Goal: Task Accomplishment & Management: Use online tool/utility

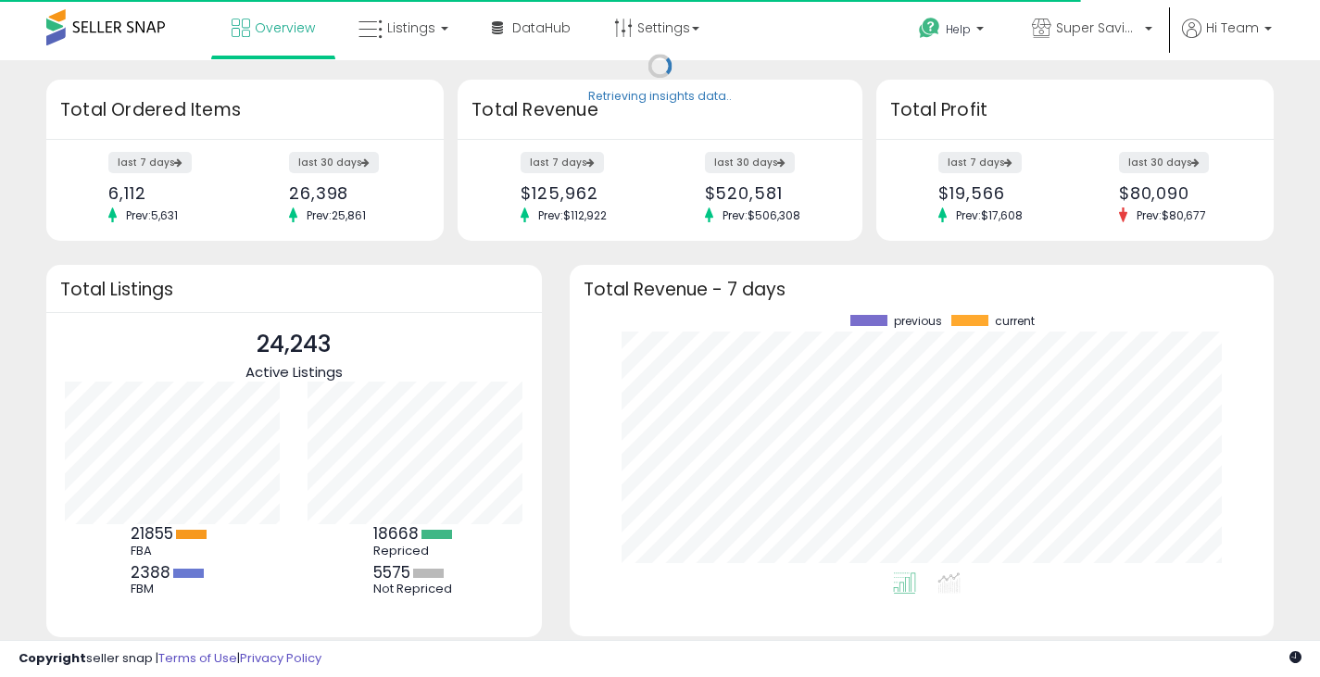
scroll to position [258, 668]
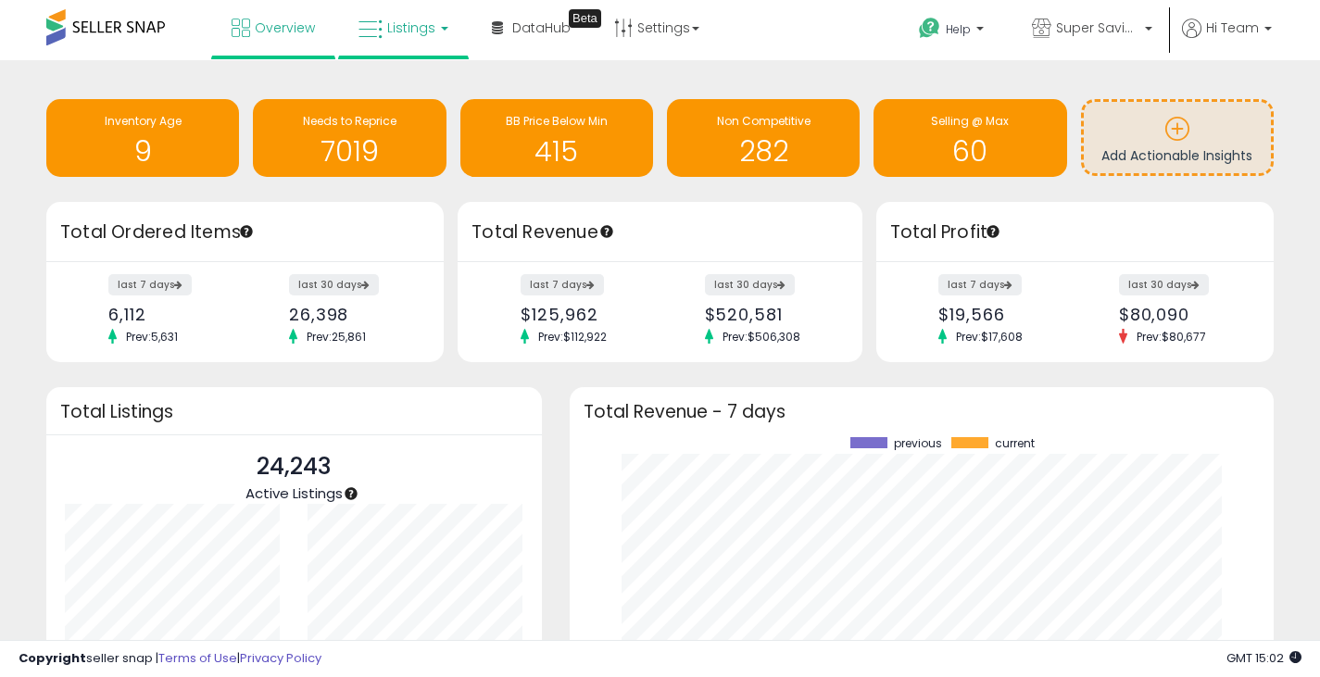
click at [416, 34] on span "Listings" at bounding box center [411, 28] width 48 height 19
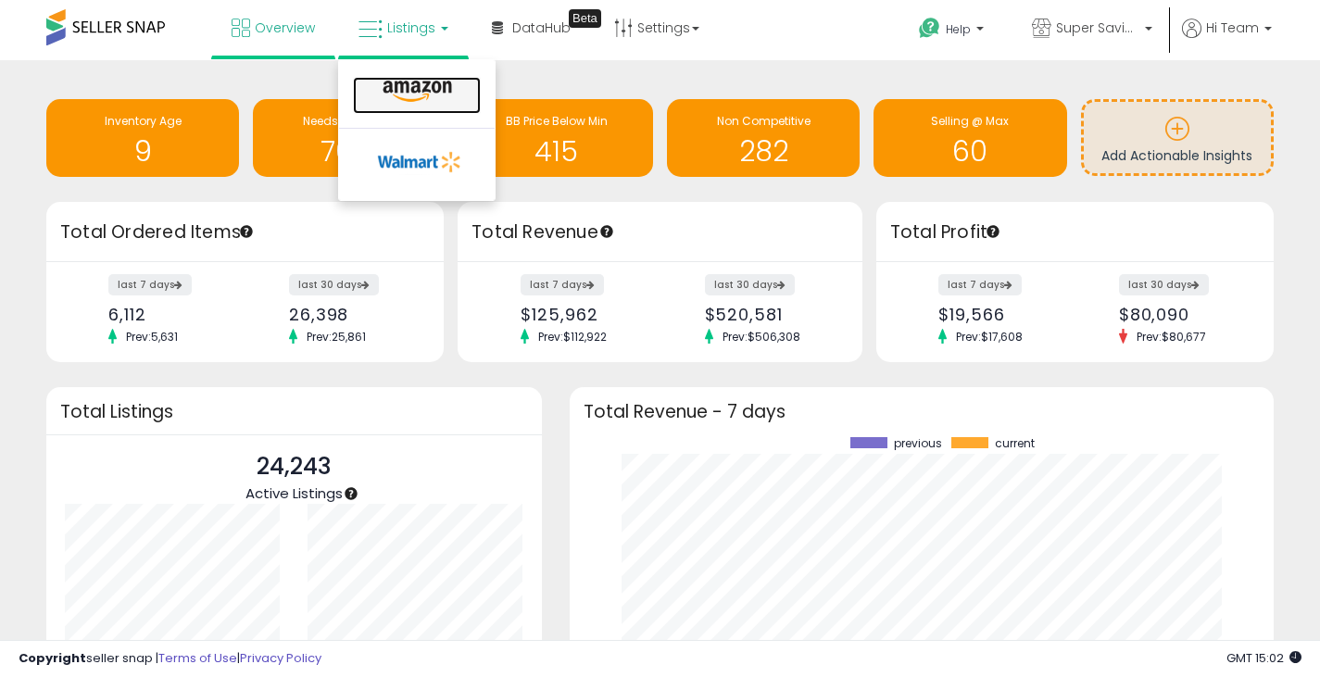
click at [421, 89] on icon at bounding box center [417, 92] width 81 height 24
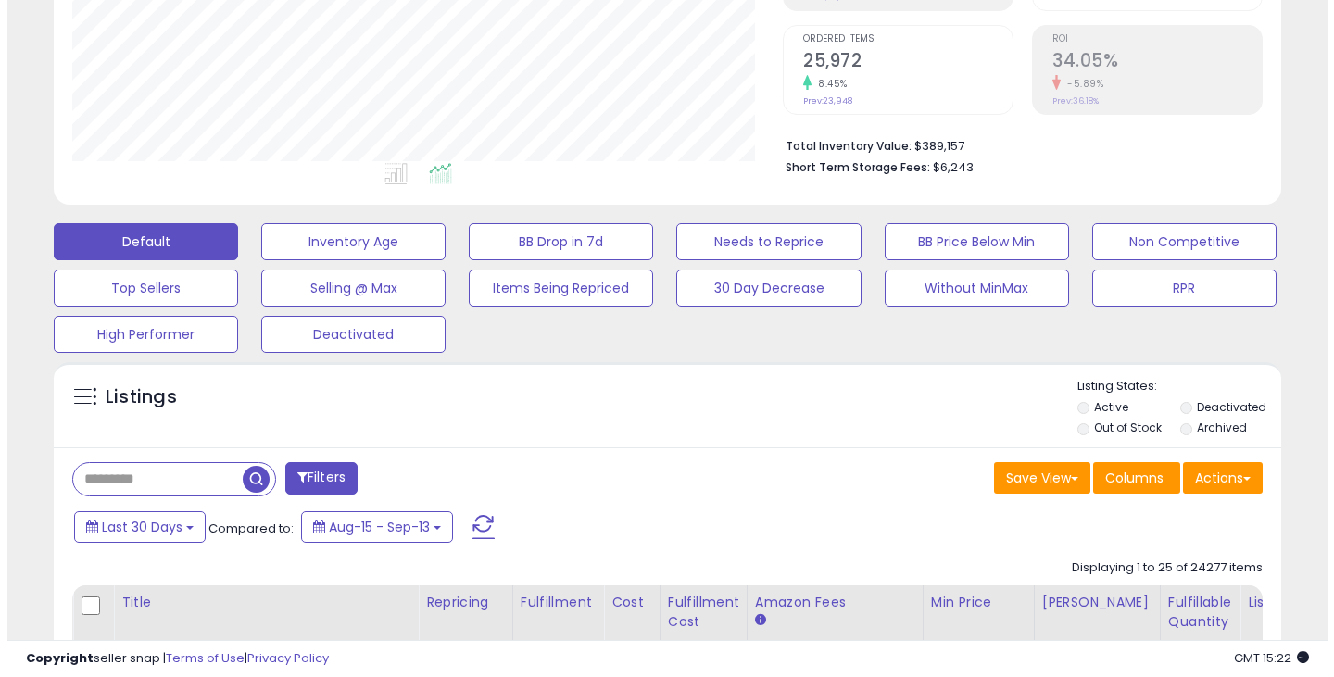
scroll to position [371, 0]
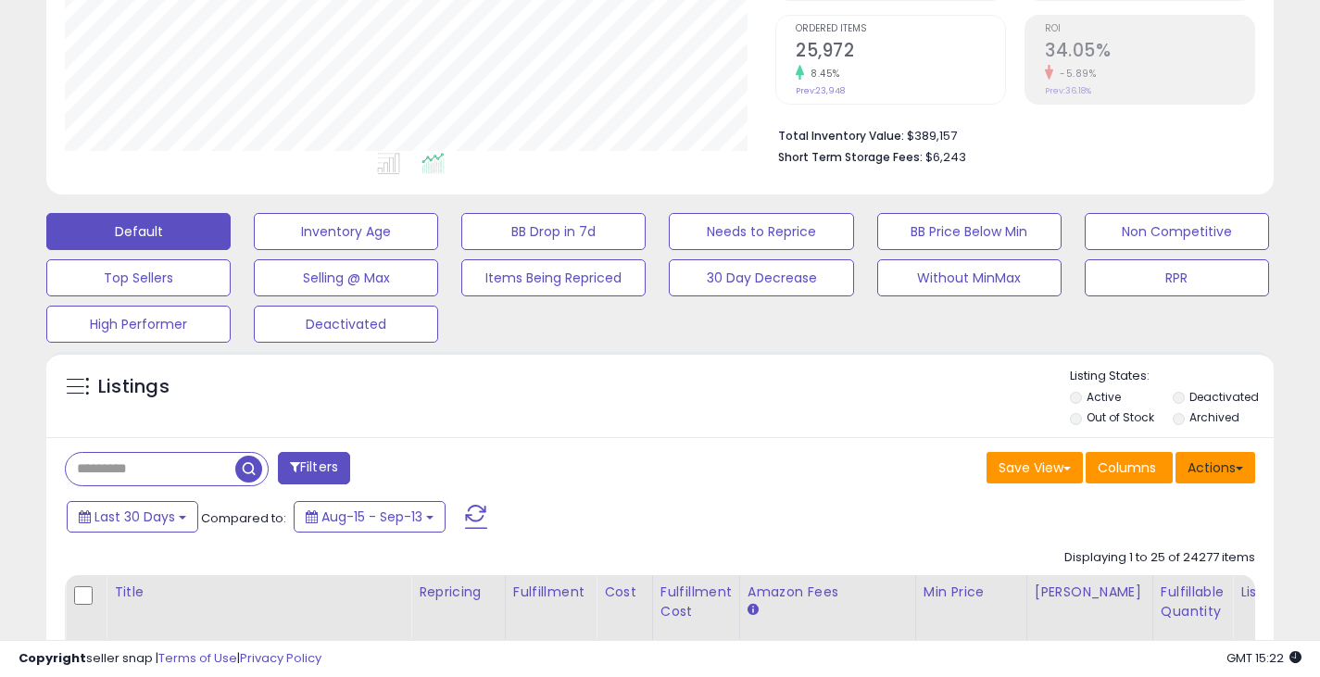
click at [1216, 468] on button "Actions" at bounding box center [1216, 467] width 80 height 31
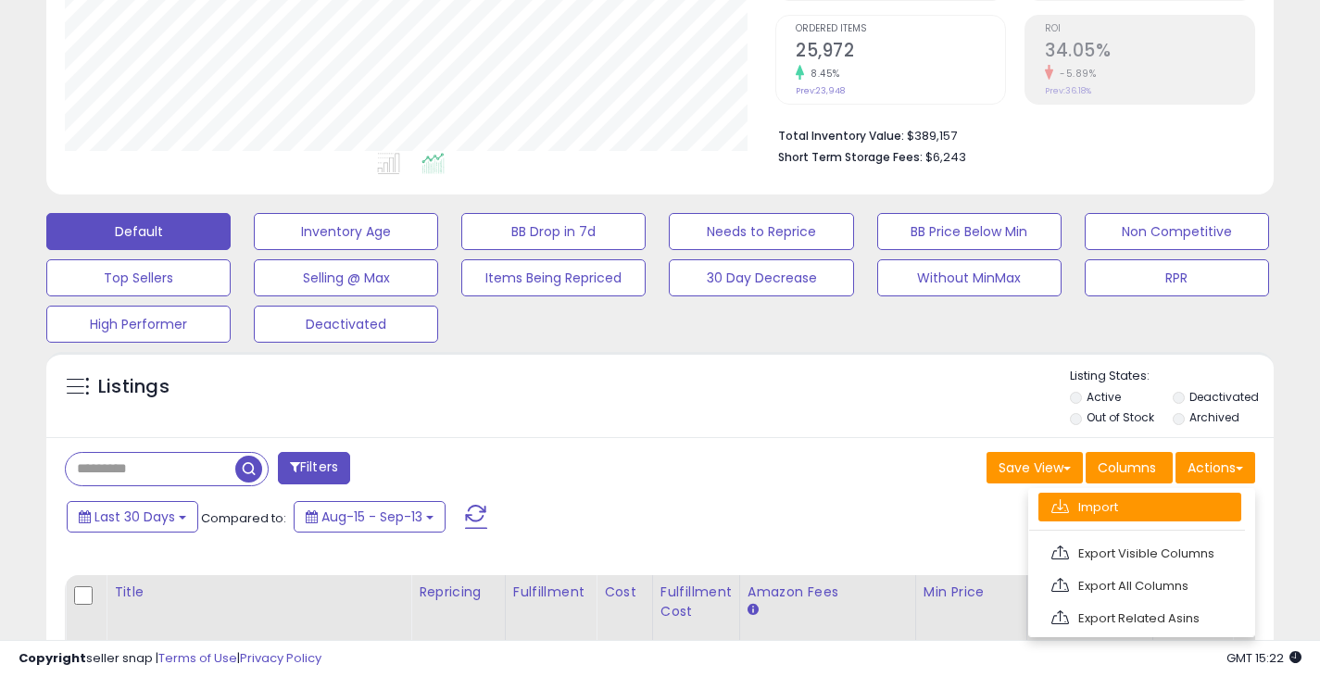
click at [1151, 506] on link "Import" at bounding box center [1140, 507] width 203 height 29
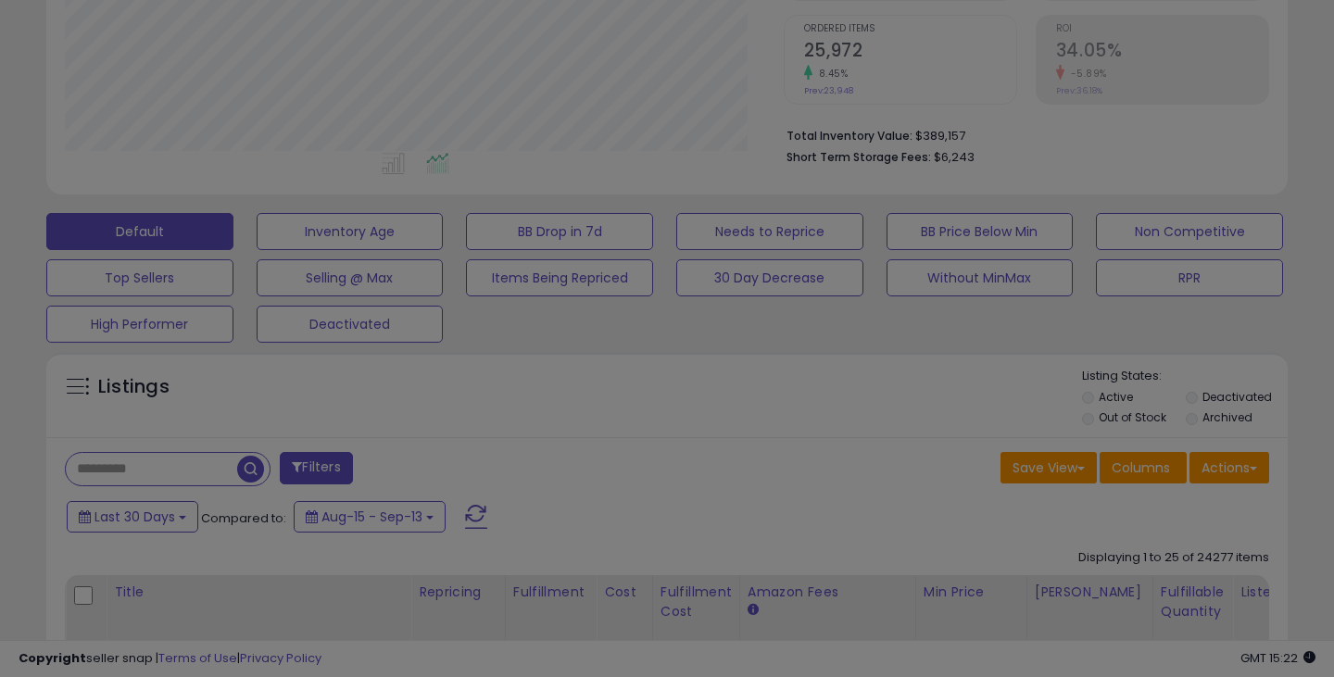
scroll to position [380, 719]
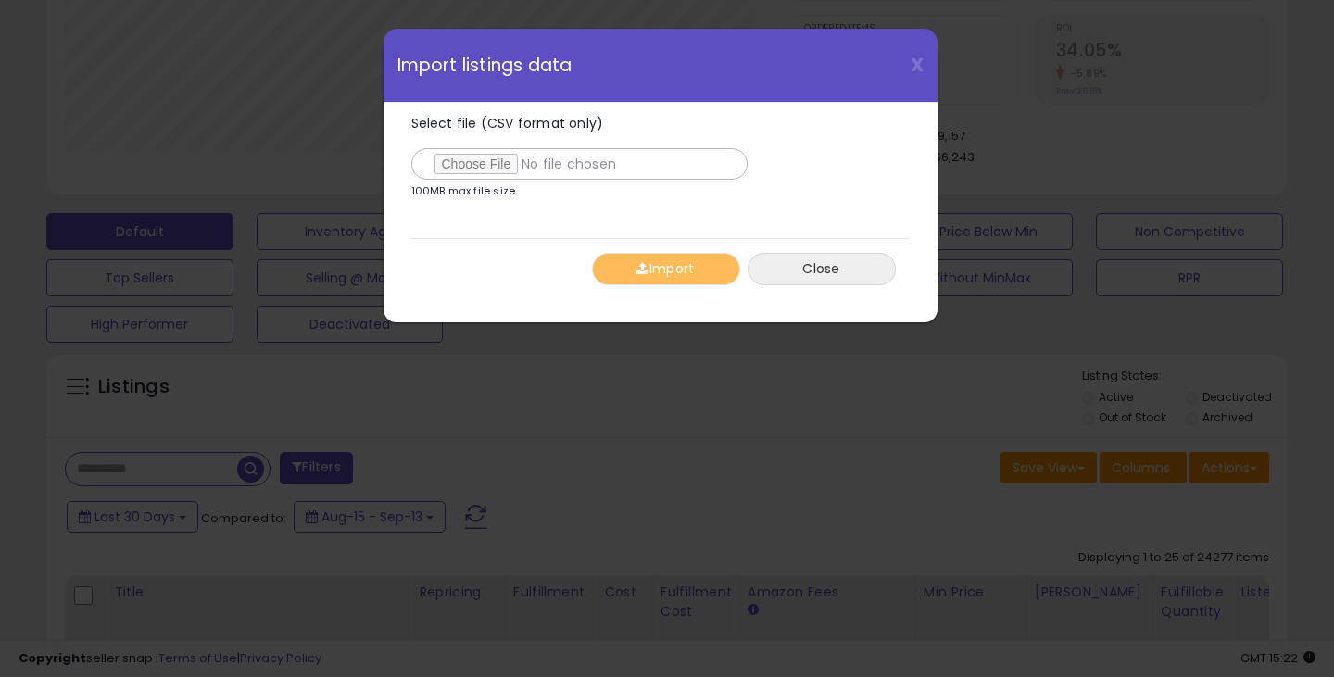
click at [821, 273] on button "Close" at bounding box center [822, 269] width 148 height 32
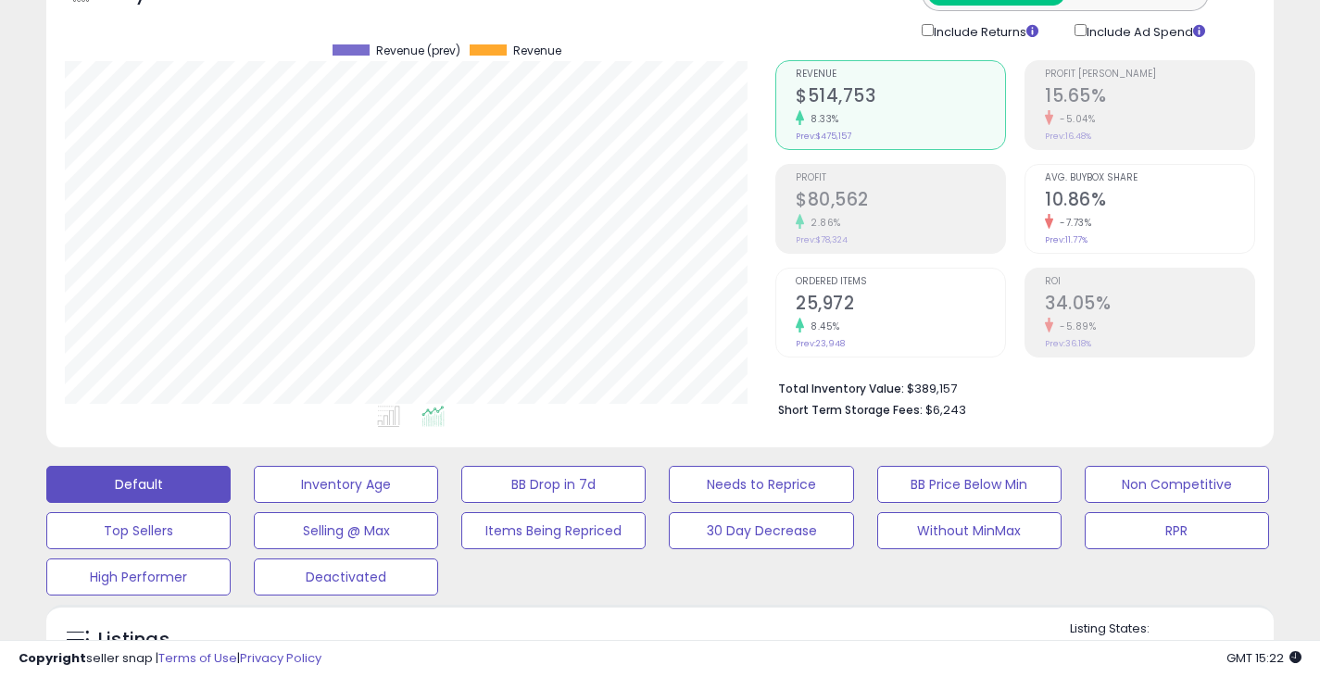
scroll to position [0, 0]
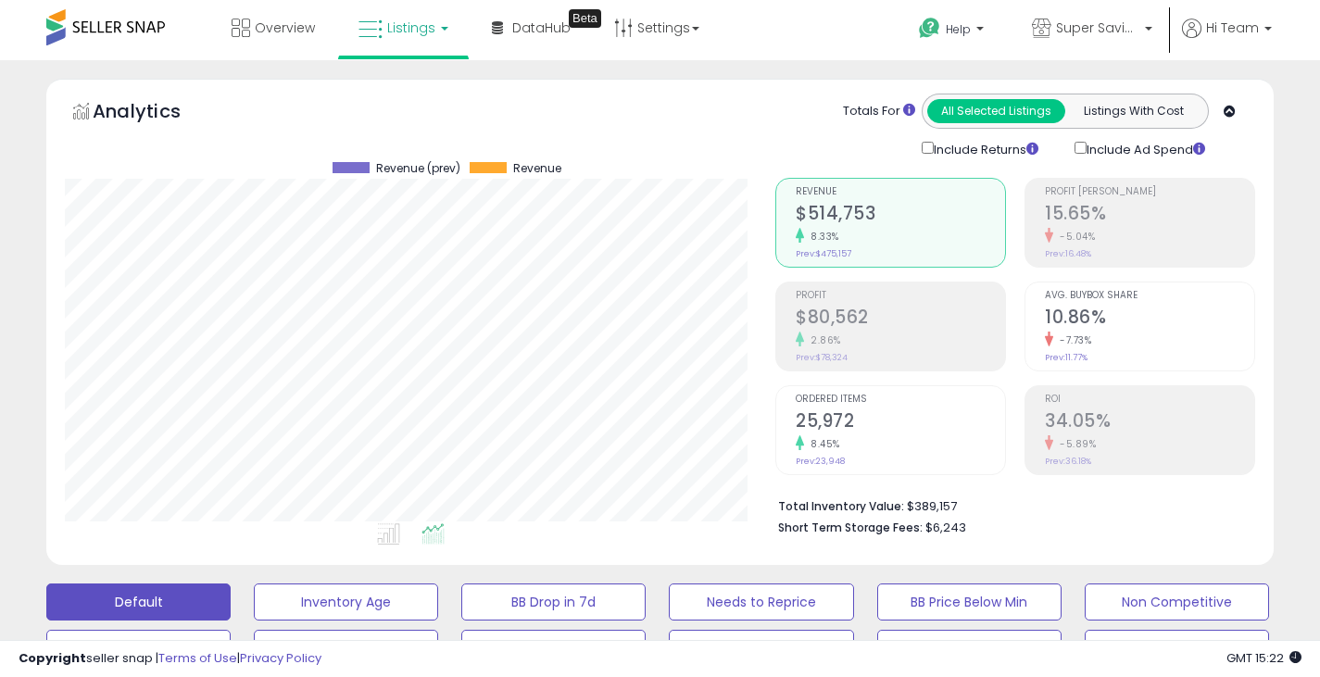
click at [409, 15] on link "Listings" at bounding box center [404, 28] width 118 height 56
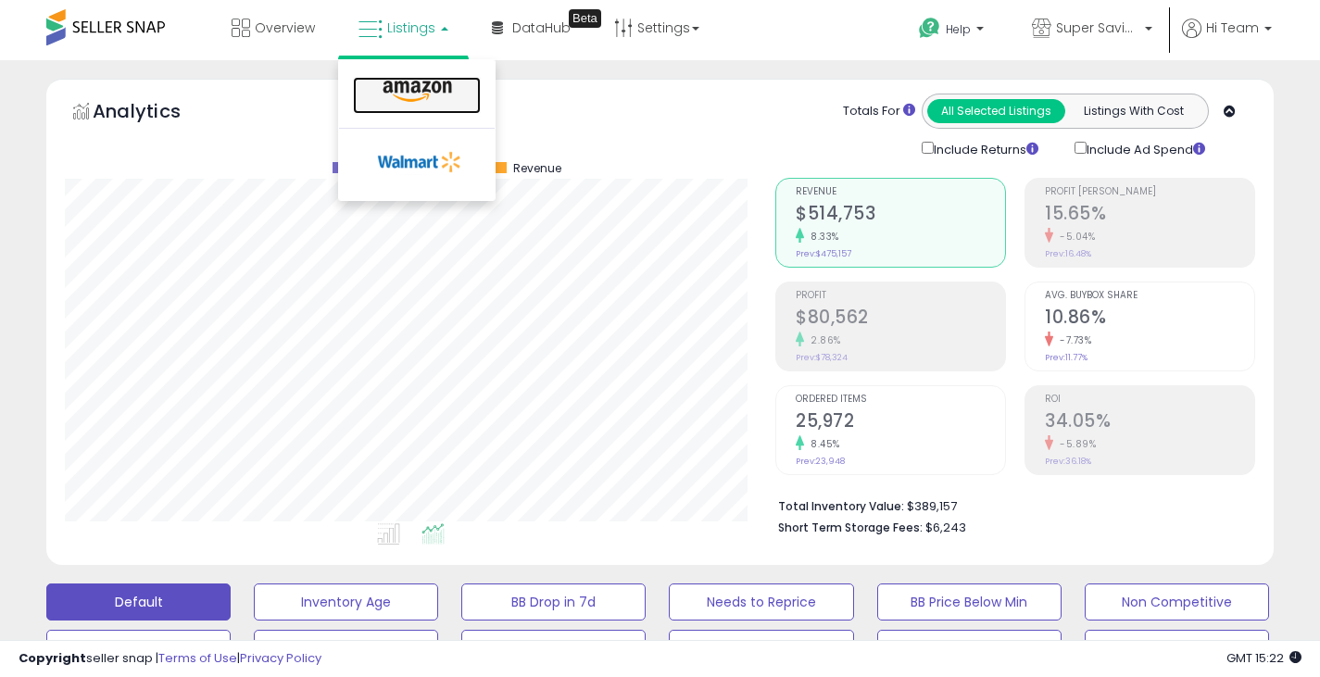
click at [422, 97] on icon at bounding box center [417, 92] width 81 height 24
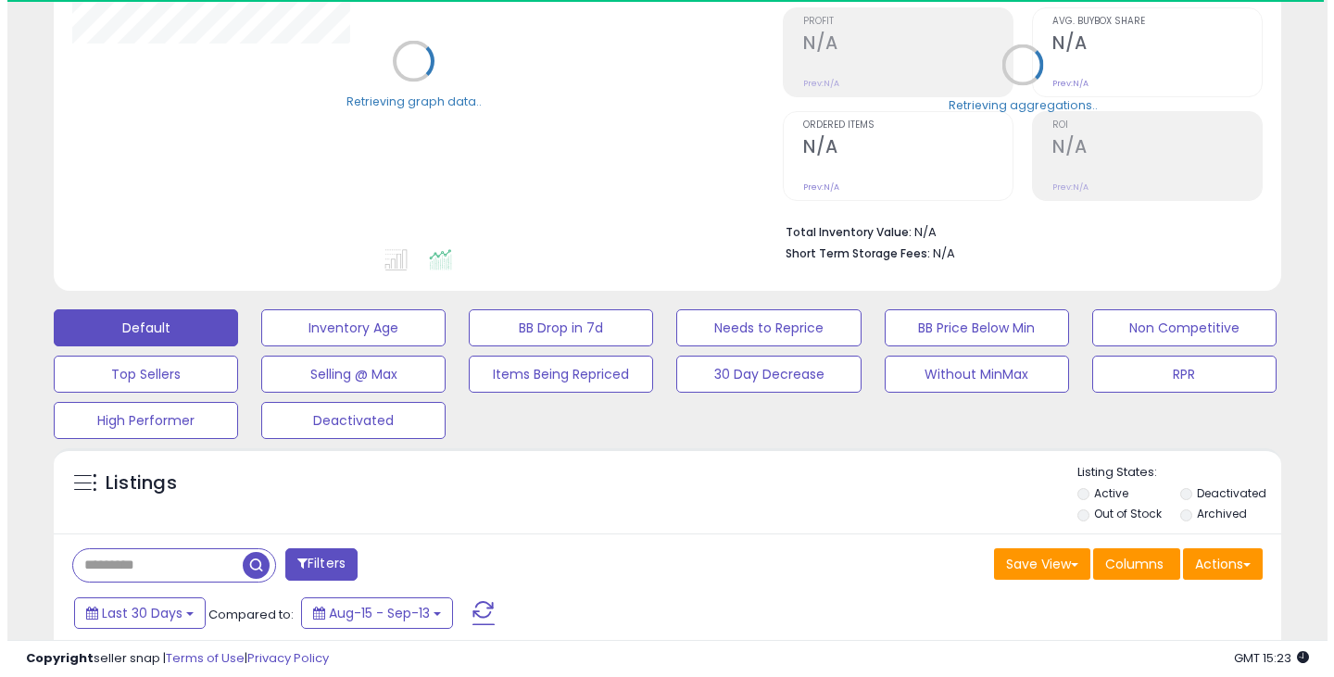
scroll to position [463, 0]
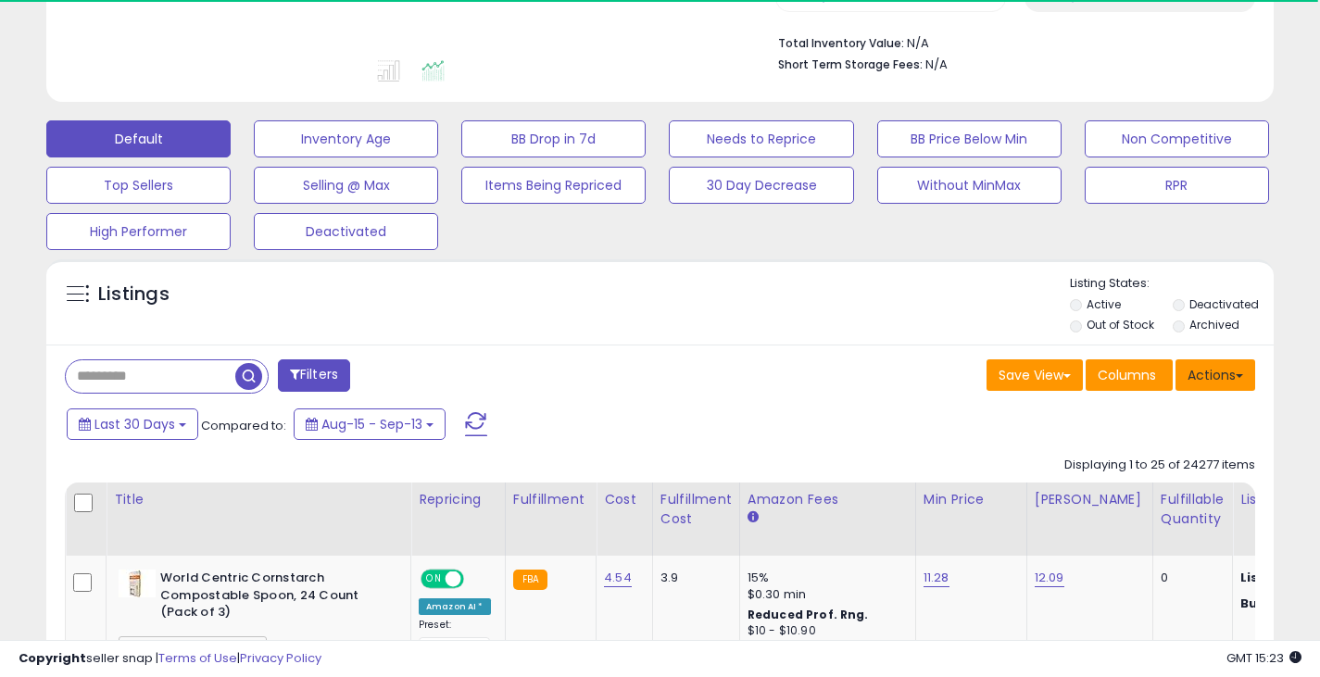
click at [1235, 374] on button "Actions" at bounding box center [1216, 374] width 80 height 31
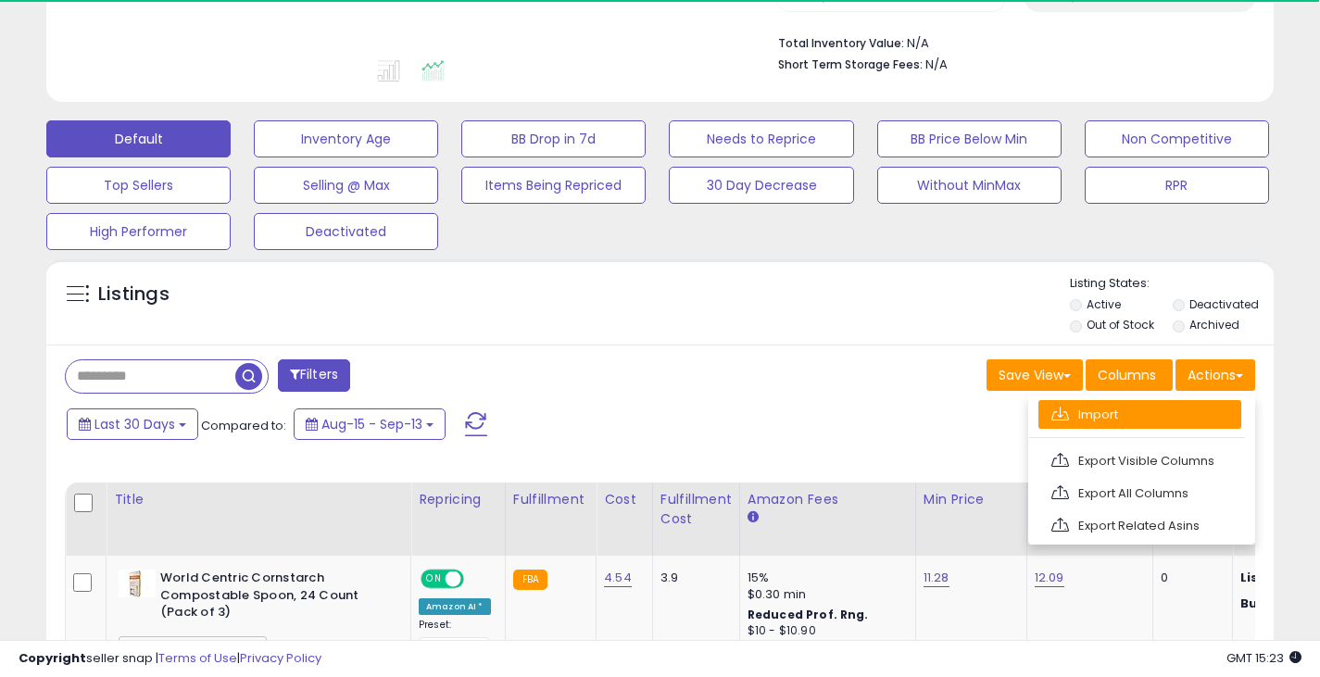
click at [1150, 409] on link "Import" at bounding box center [1140, 414] width 203 height 29
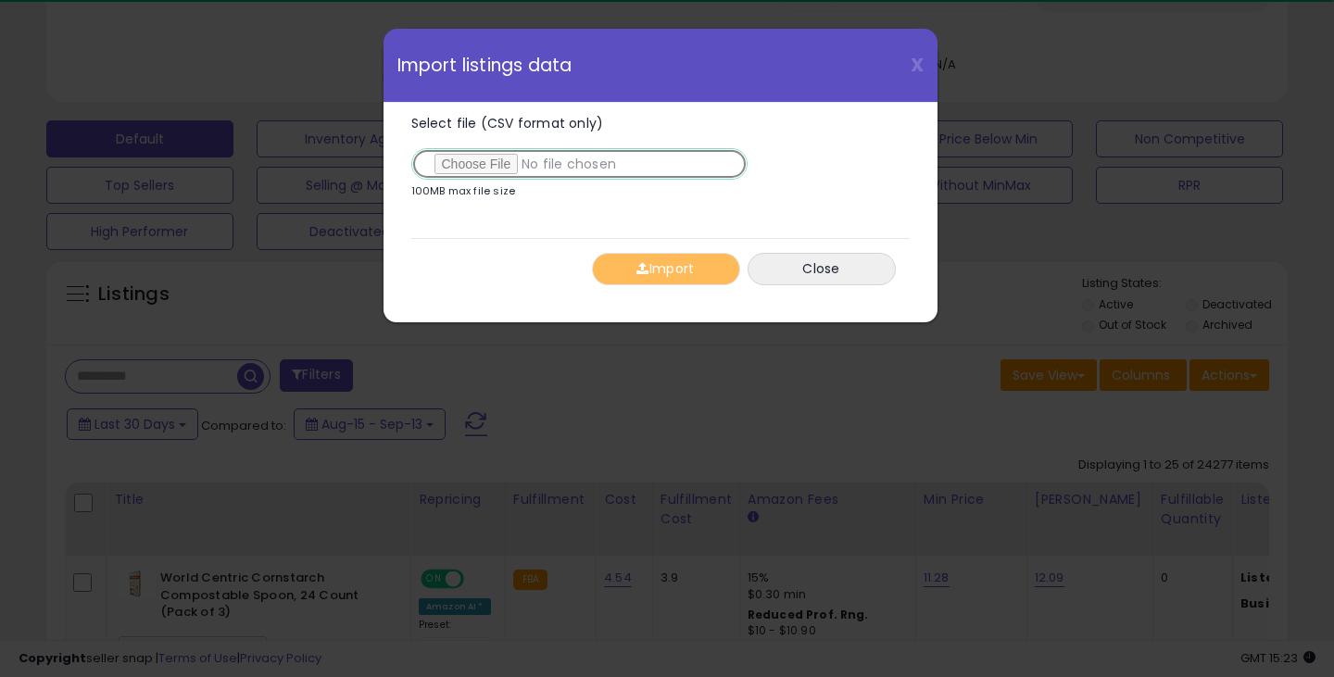
click at [503, 161] on input "Select file (CSV format only)" at bounding box center [579, 163] width 336 height 31
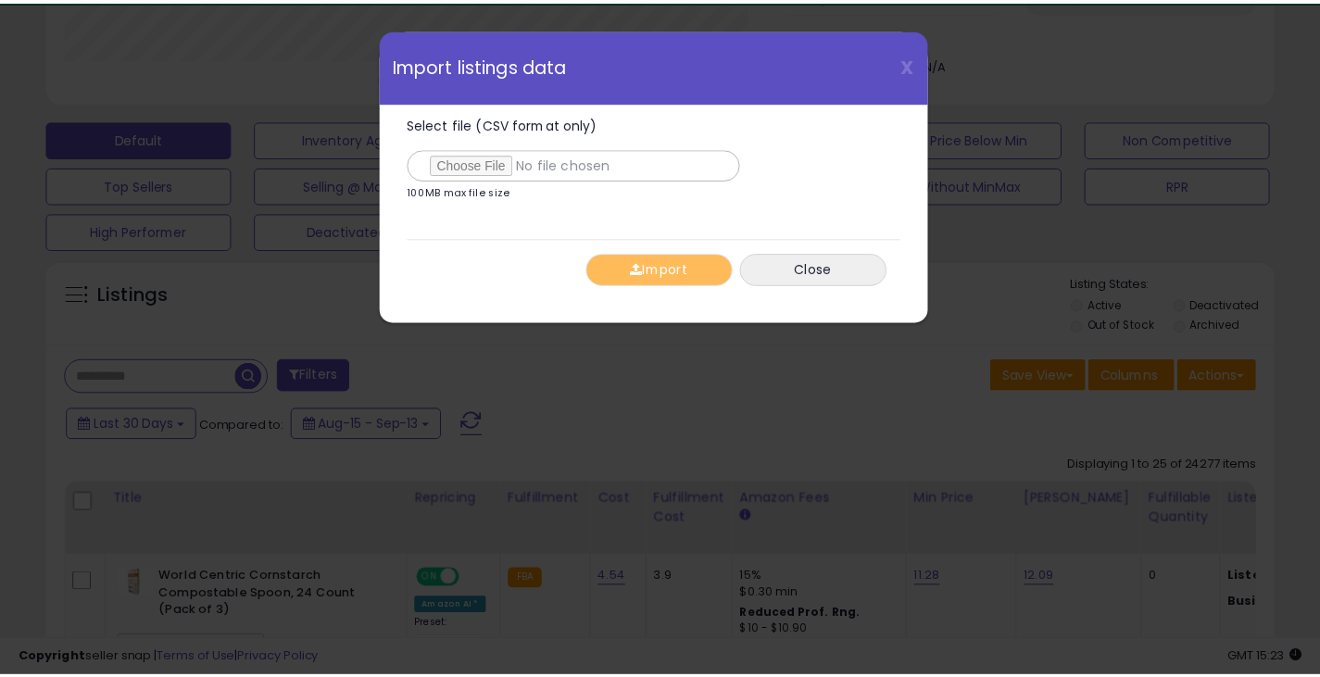
scroll to position [380, 719]
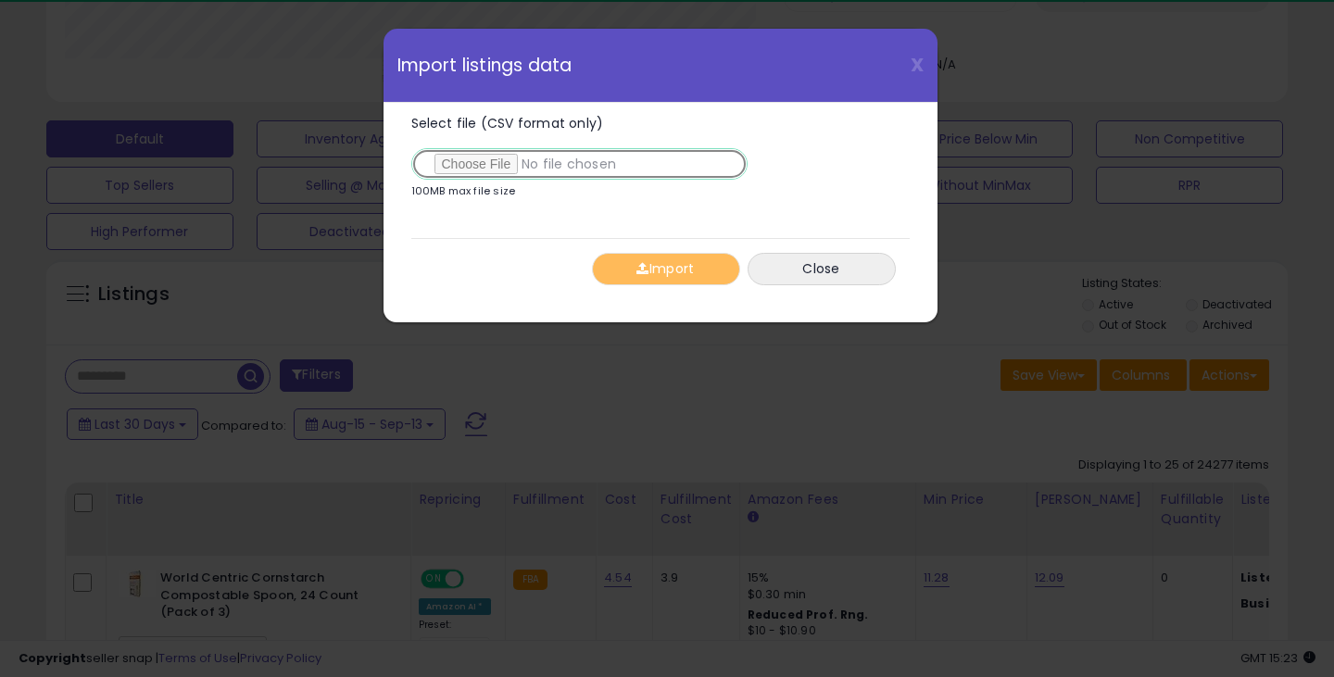
type input "**********"
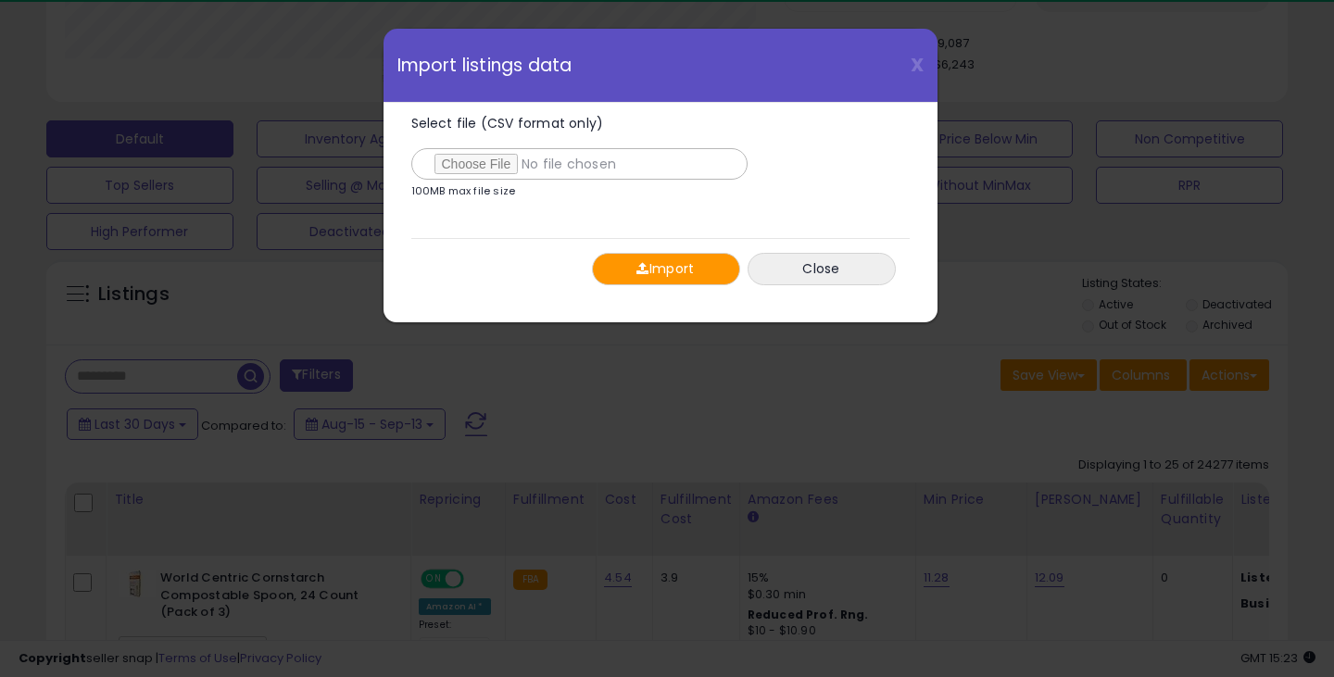
click at [666, 267] on button "Import" at bounding box center [666, 269] width 148 height 32
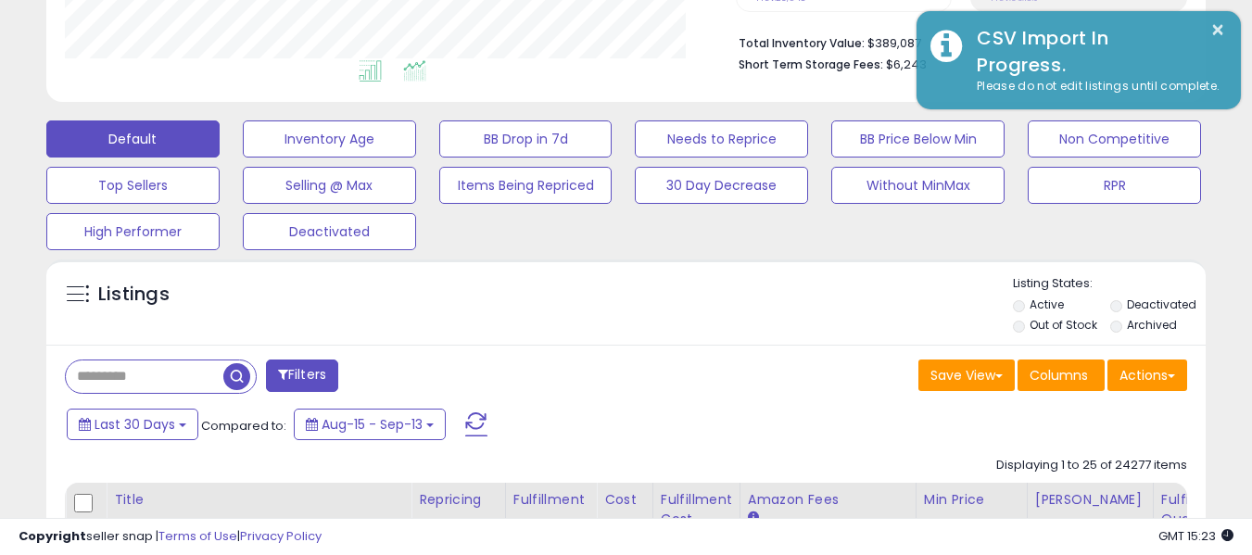
scroll to position [380, 671]
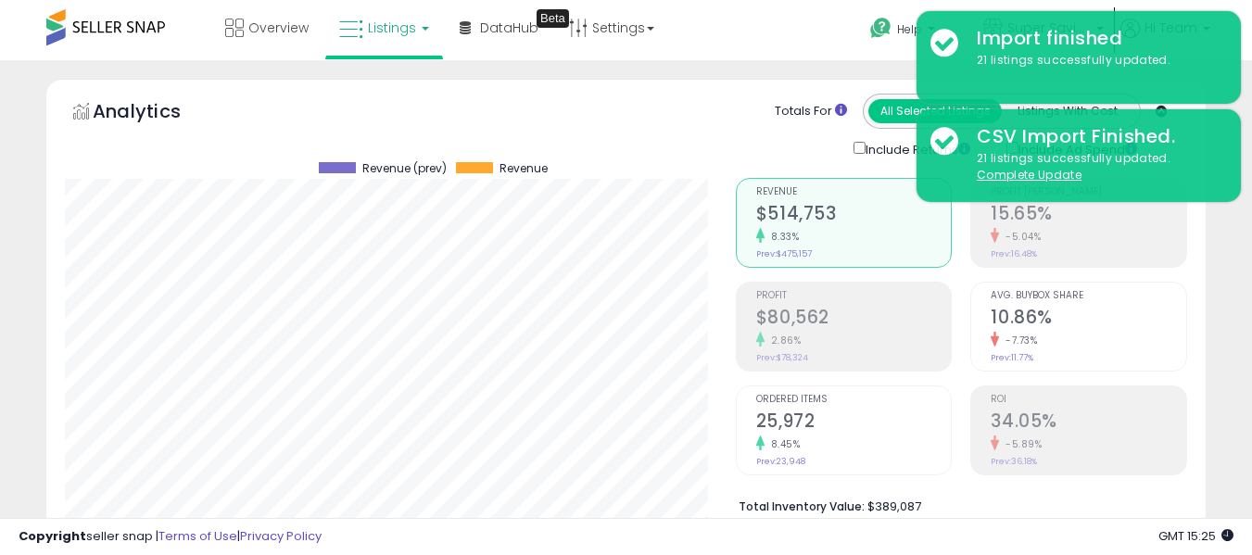
click at [407, 18] on link "Listings" at bounding box center [384, 28] width 118 height 56
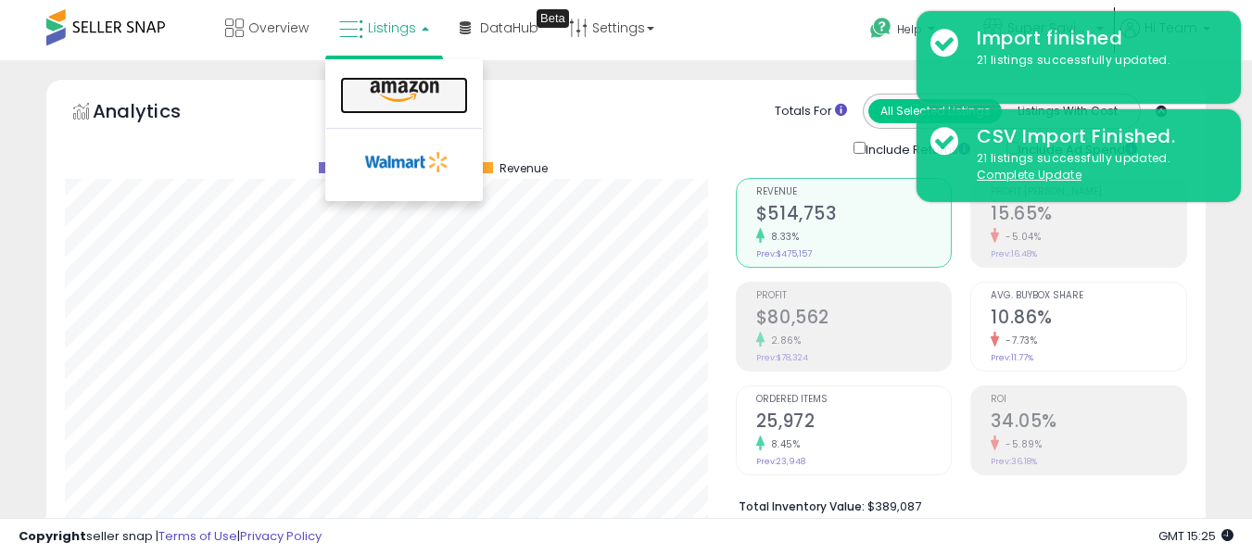
click at [425, 84] on icon at bounding box center [404, 92] width 81 height 24
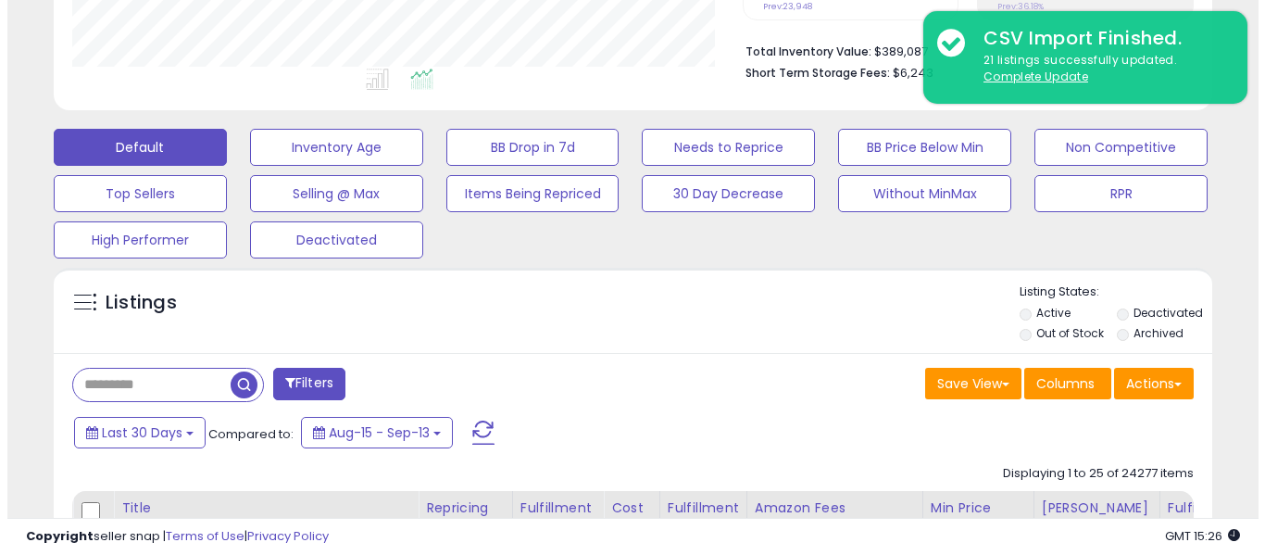
scroll to position [463, 0]
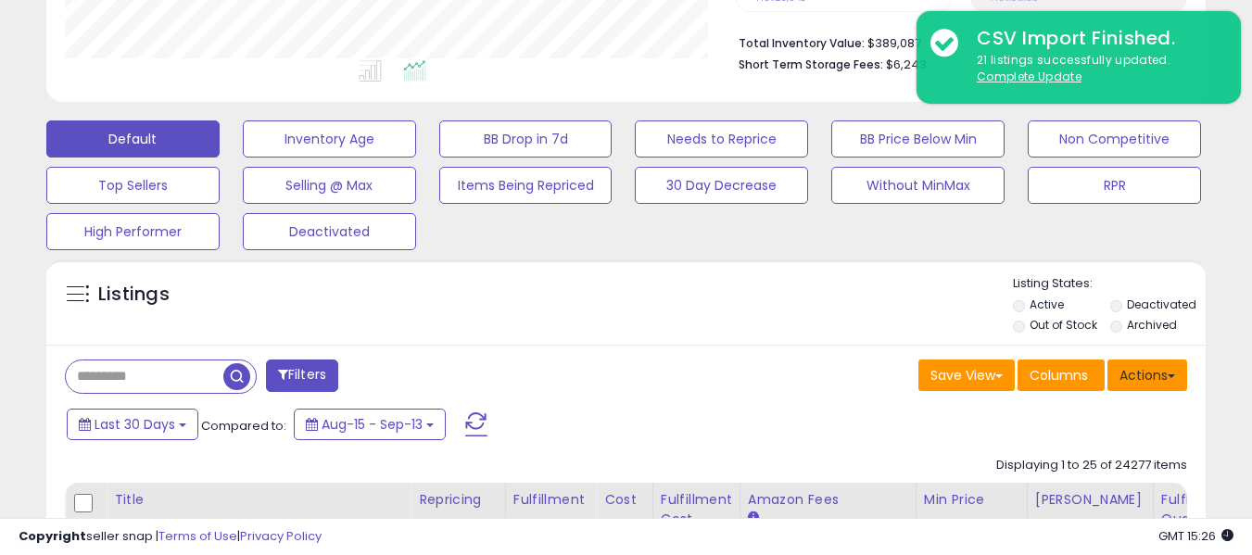
click at [1147, 375] on button "Actions" at bounding box center [1147, 374] width 80 height 31
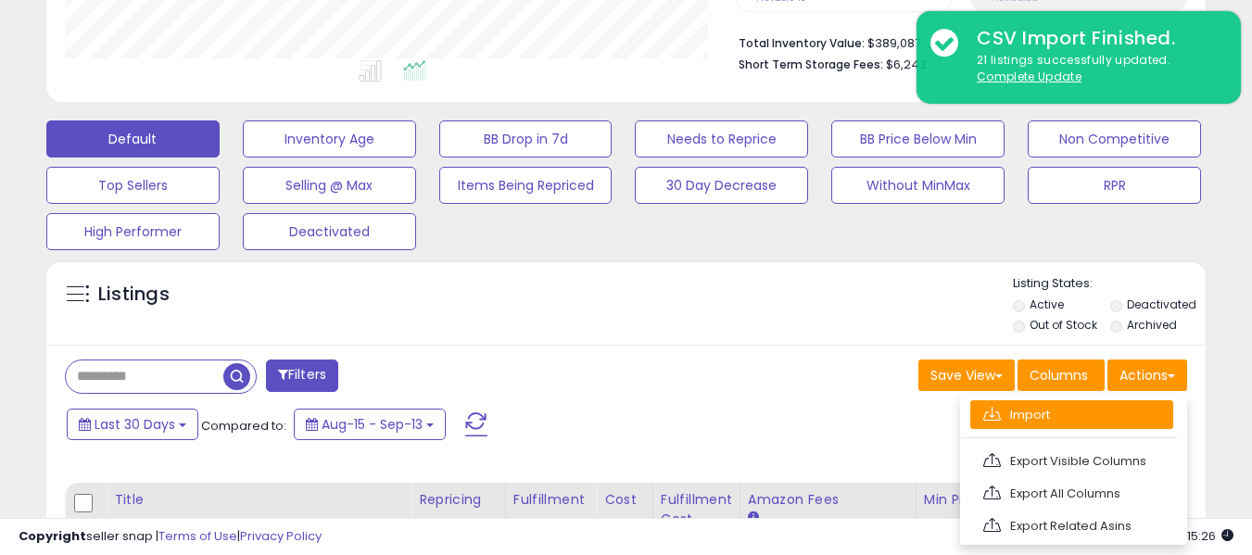
click at [1046, 408] on link "Import" at bounding box center [1071, 414] width 203 height 29
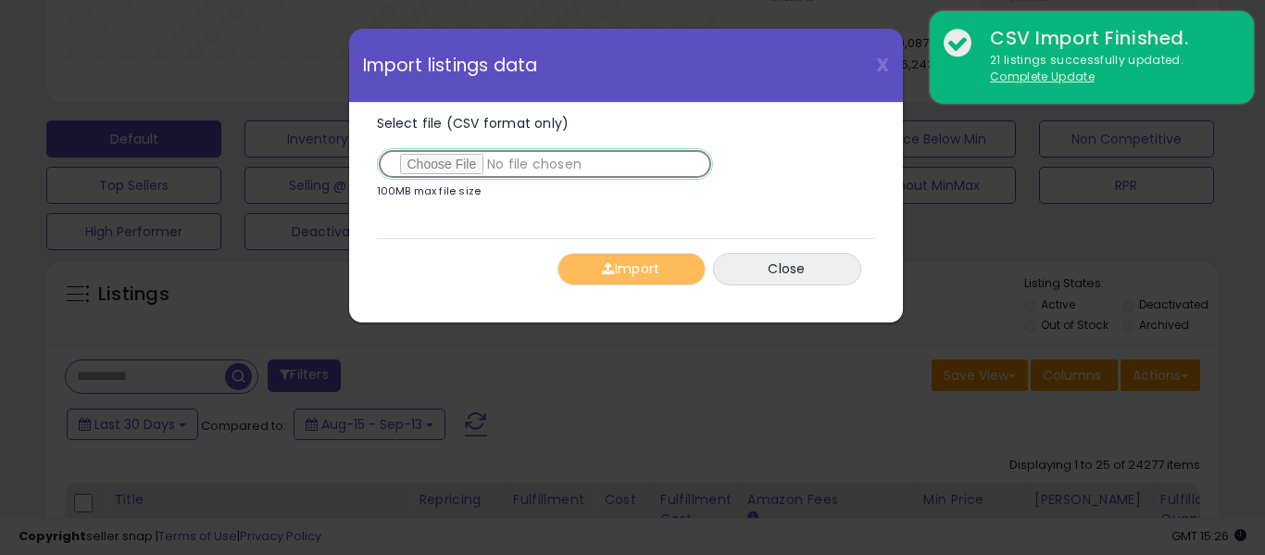
click at [463, 162] on input "Select file (CSV format only)" at bounding box center [545, 163] width 336 height 31
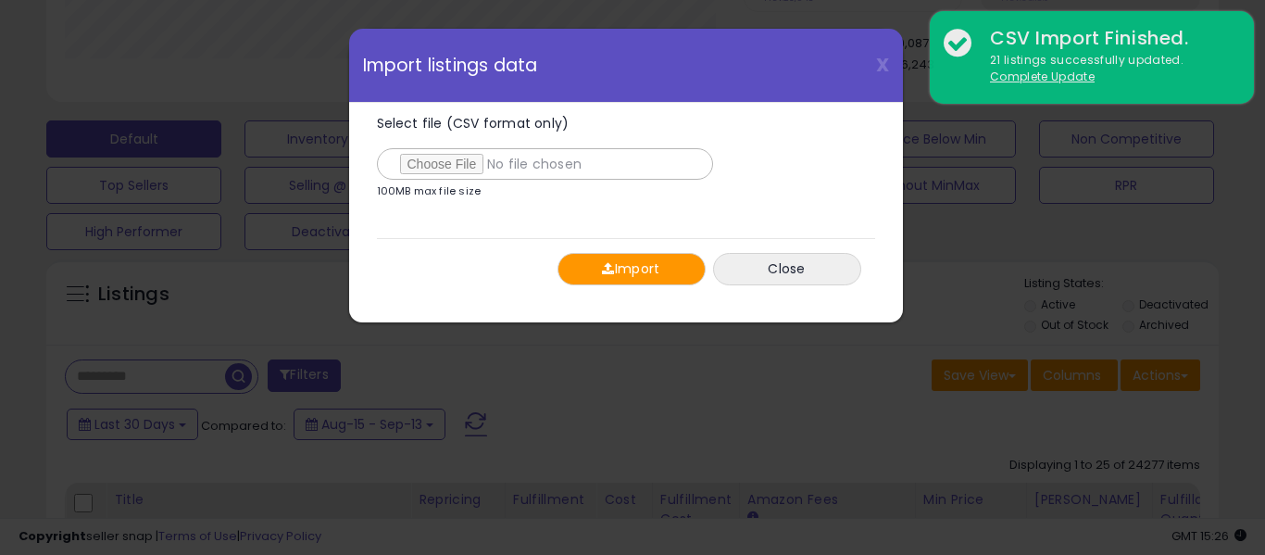
click at [602, 274] on span "button" at bounding box center [608, 268] width 12 height 13
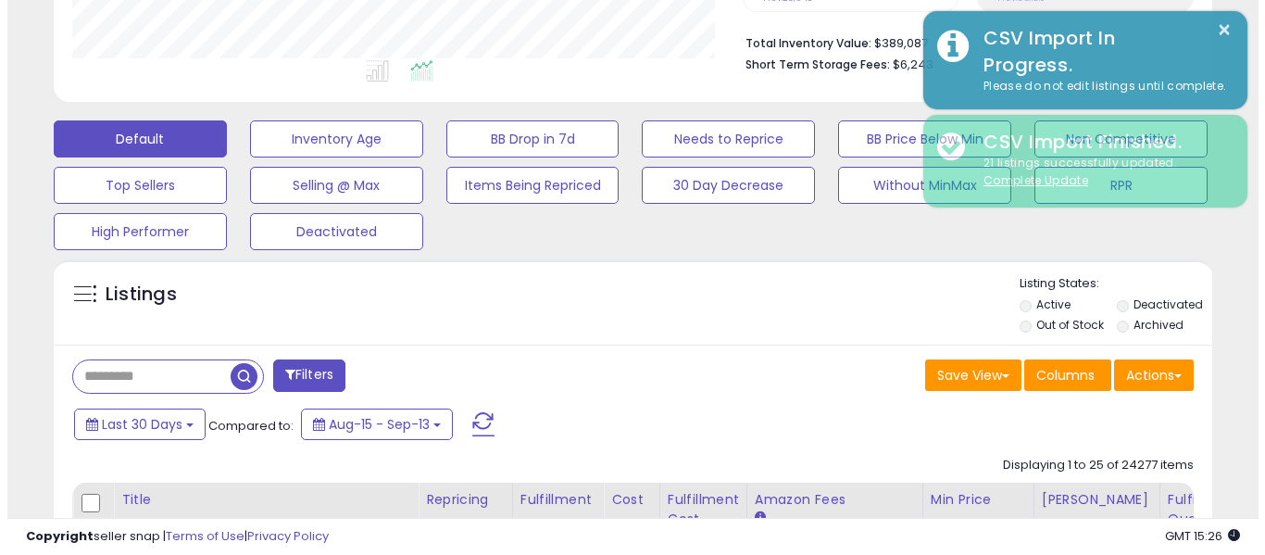
scroll to position [926045, 925754]
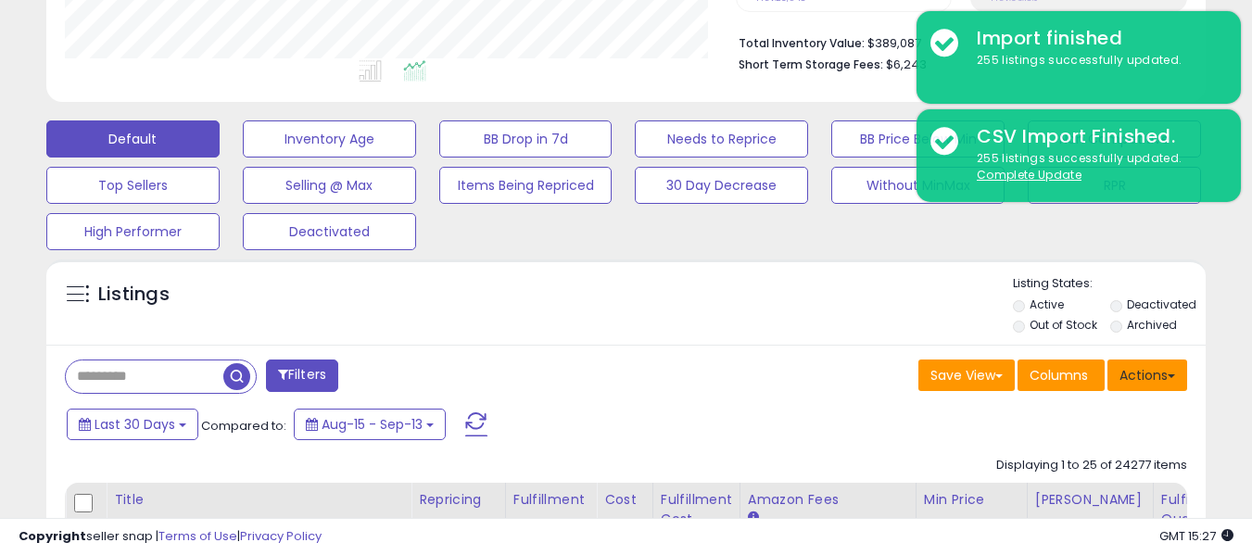
click at [1123, 384] on button "Actions" at bounding box center [1147, 374] width 80 height 31
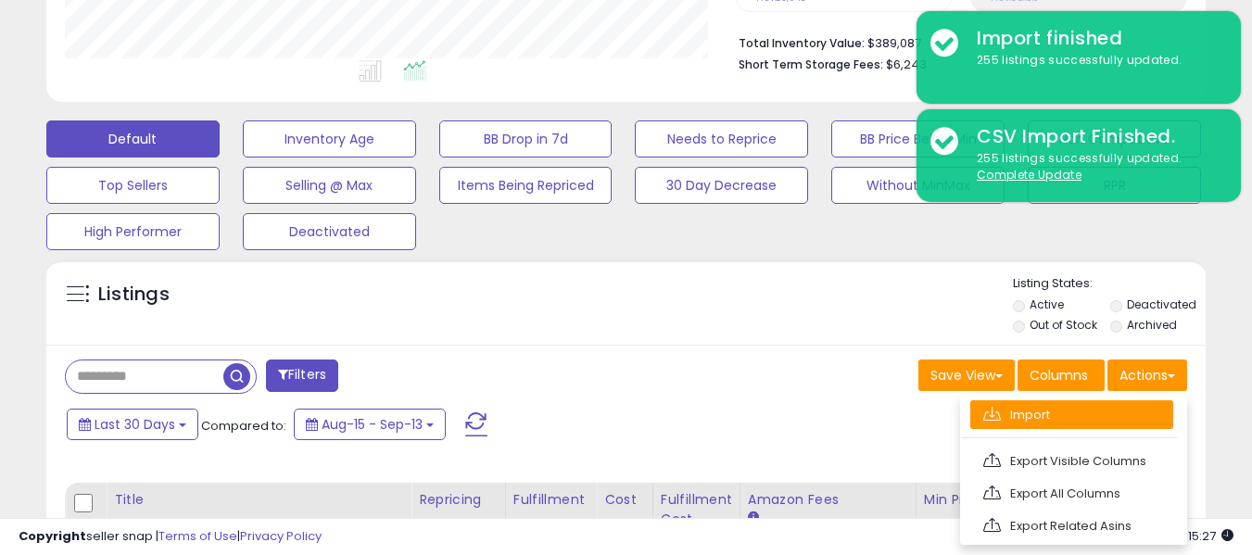
click at [1031, 409] on link "Import" at bounding box center [1071, 414] width 203 height 29
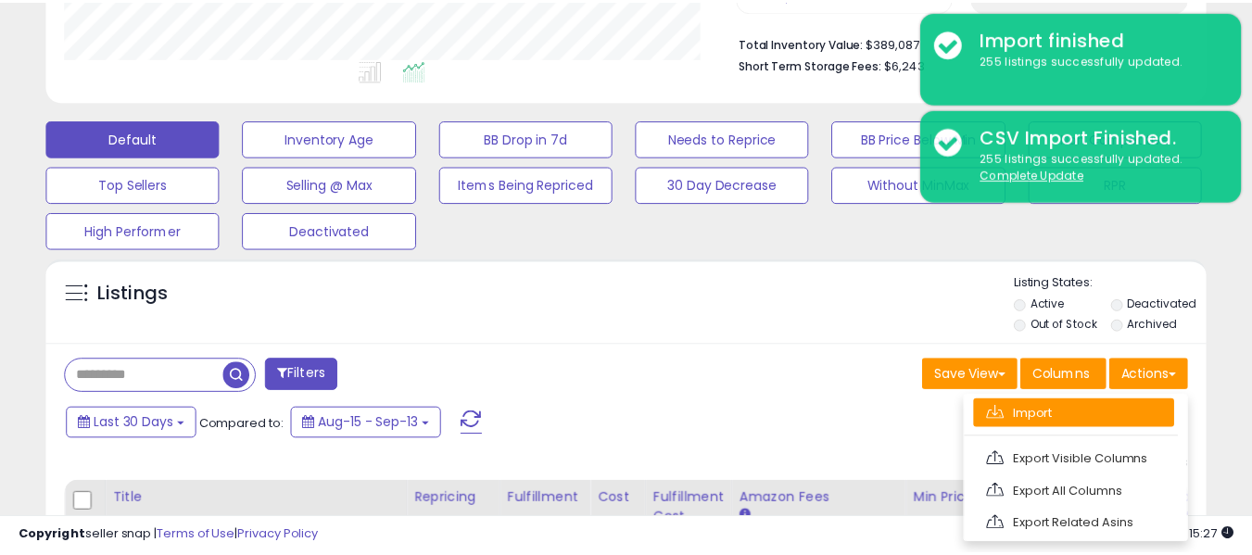
scroll to position [380, 678]
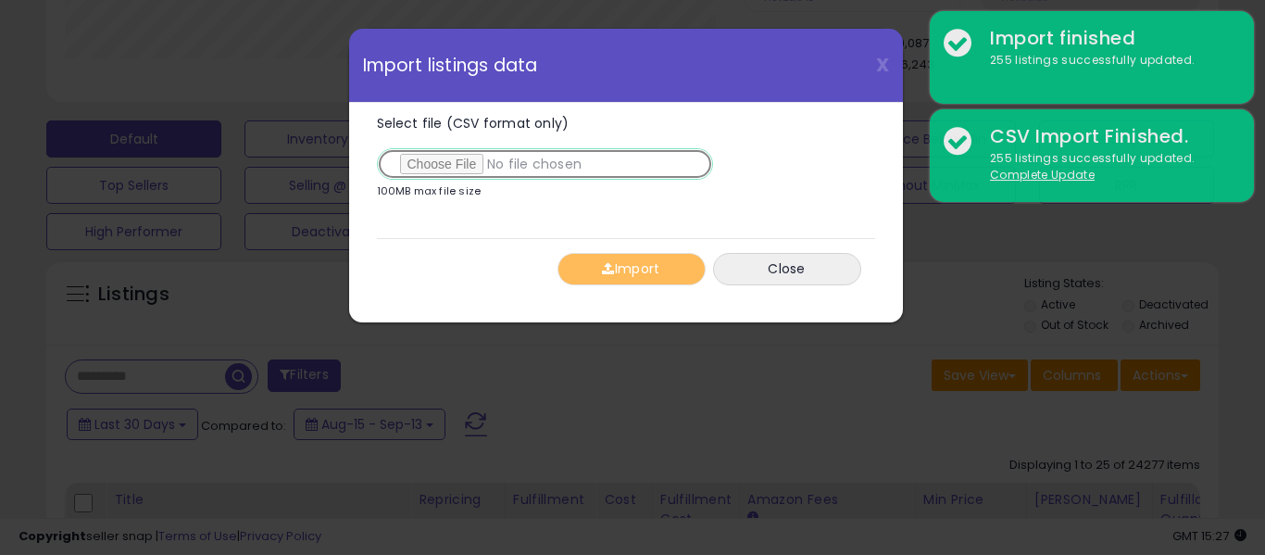
click at [444, 166] on input "Select file (CSV format only)" at bounding box center [545, 163] width 336 height 31
click at [464, 163] on input "Select file (CSV format only)" at bounding box center [545, 163] width 336 height 31
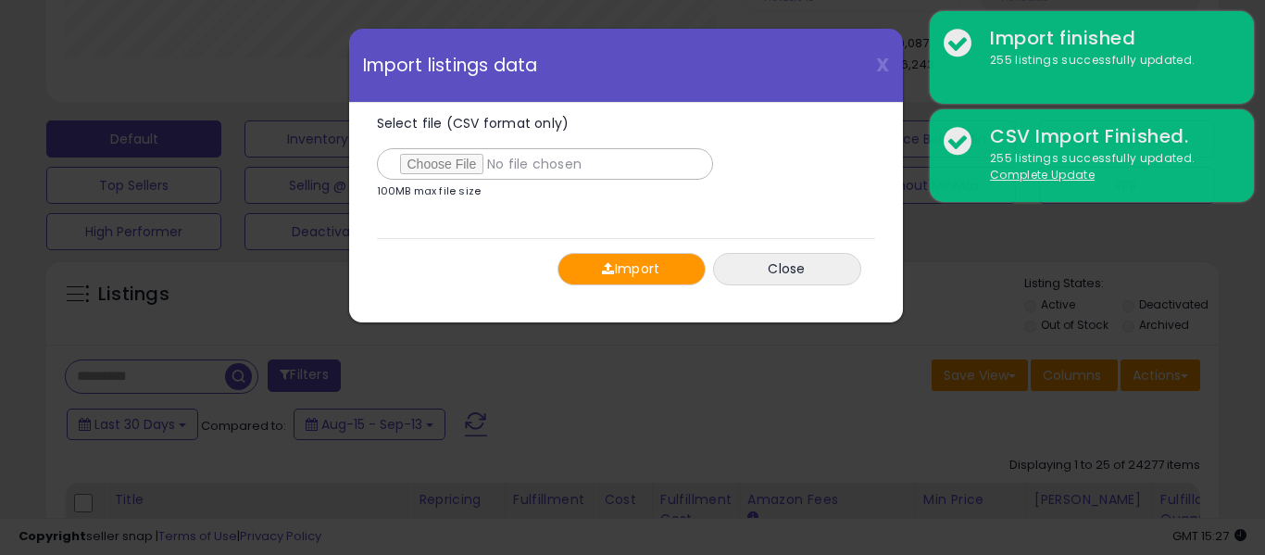
click at [611, 273] on span "button" at bounding box center [608, 268] width 12 height 13
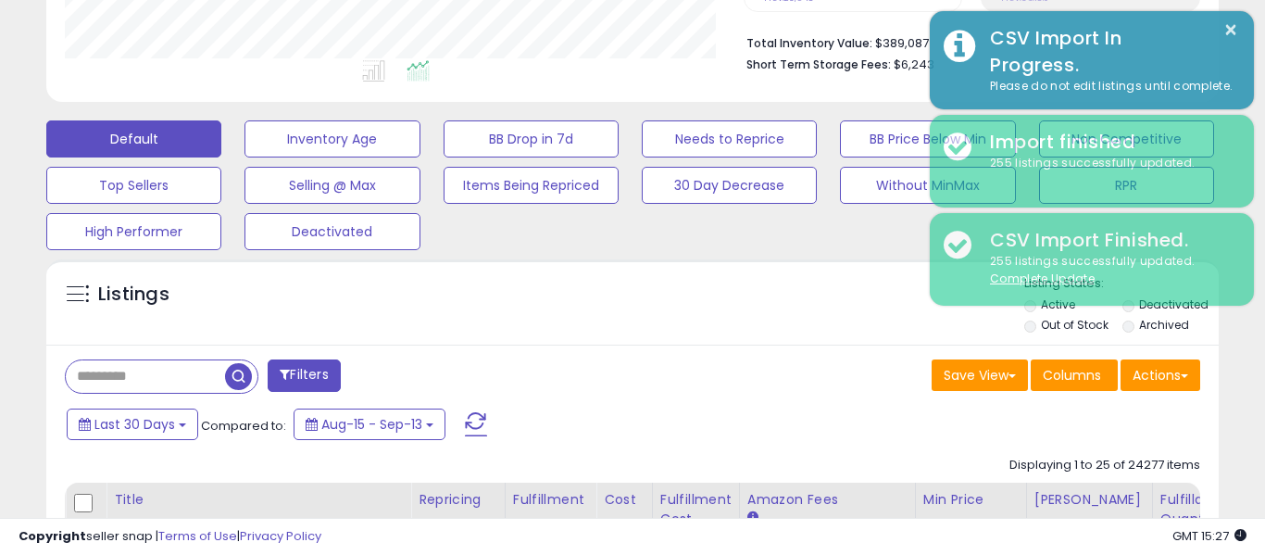
scroll to position [926045, 925754]
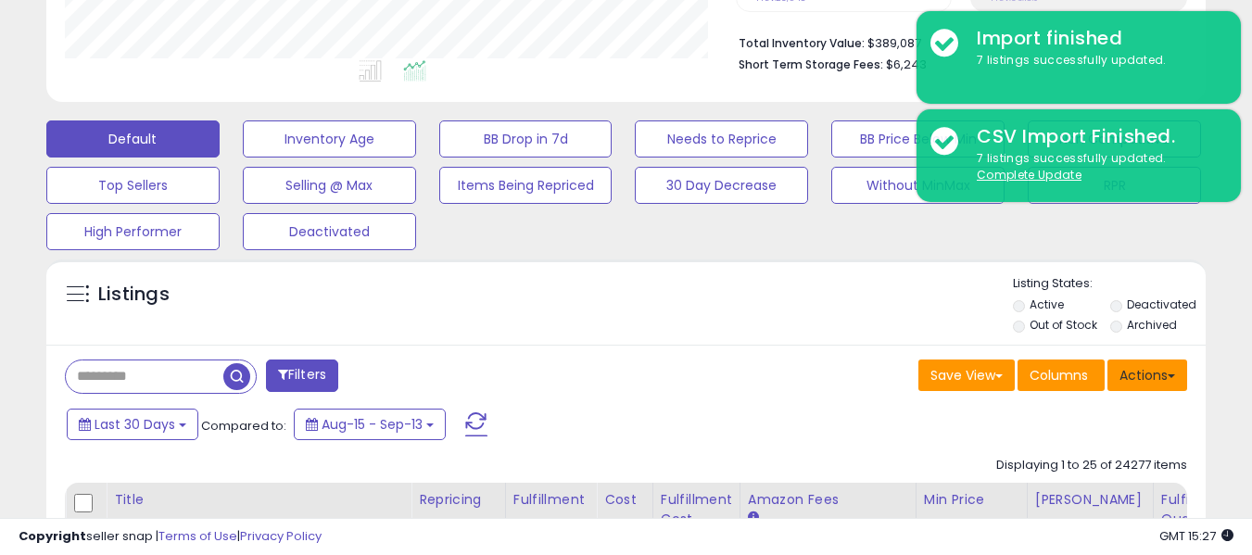
click at [1157, 376] on button "Actions" at bounding box center [1147, 374] width 80 height 31
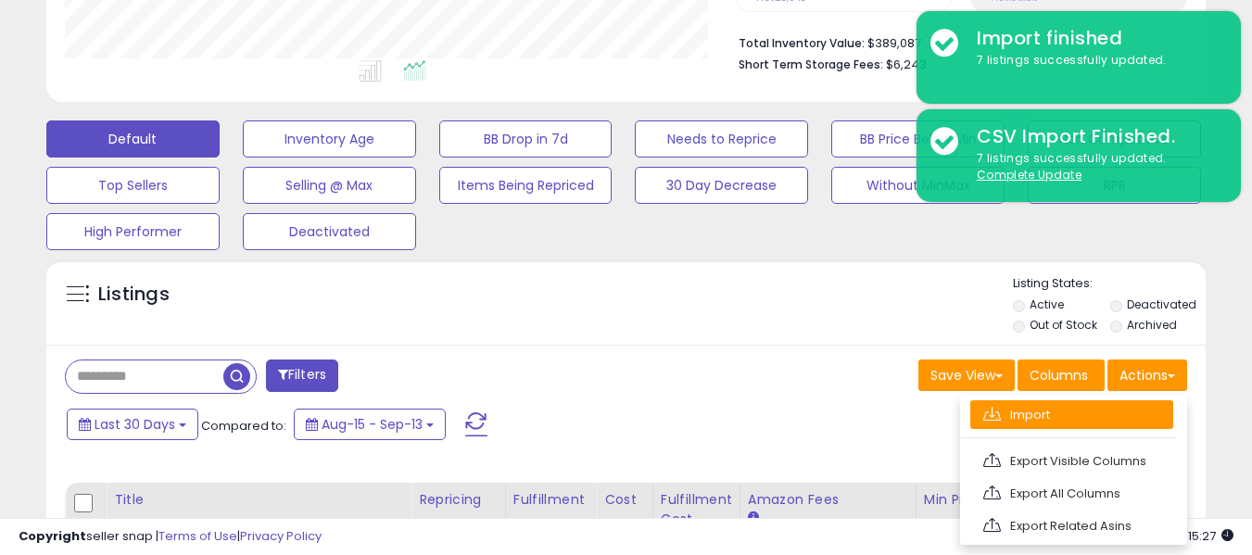
click at [1040, 403] on link "Import" at bounding box center [1071, 414] width 203 height 29
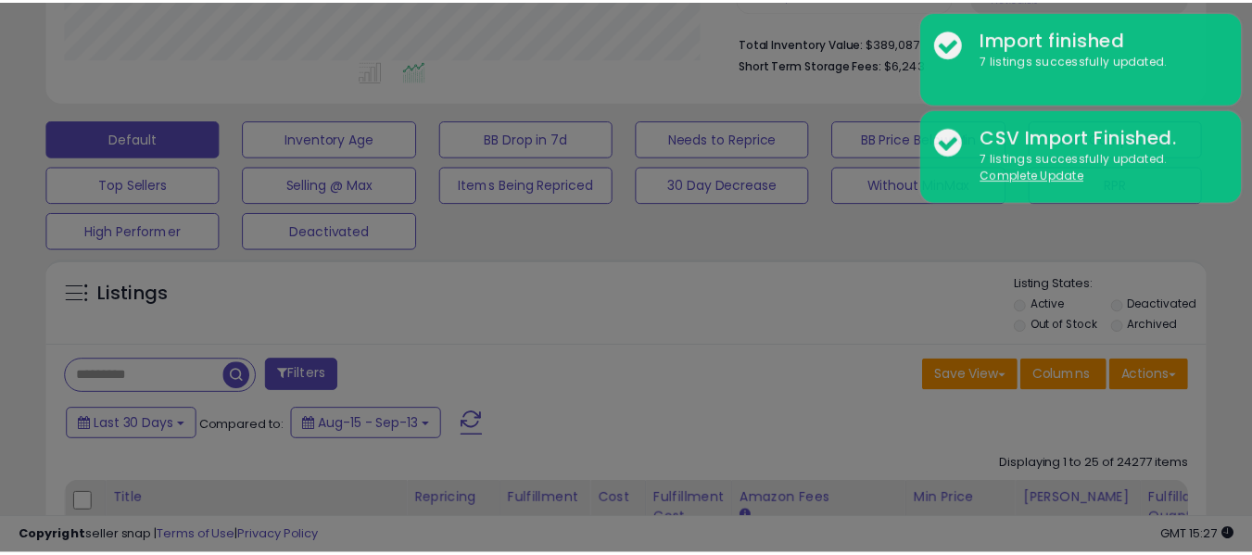
scroll to position [380, 678]
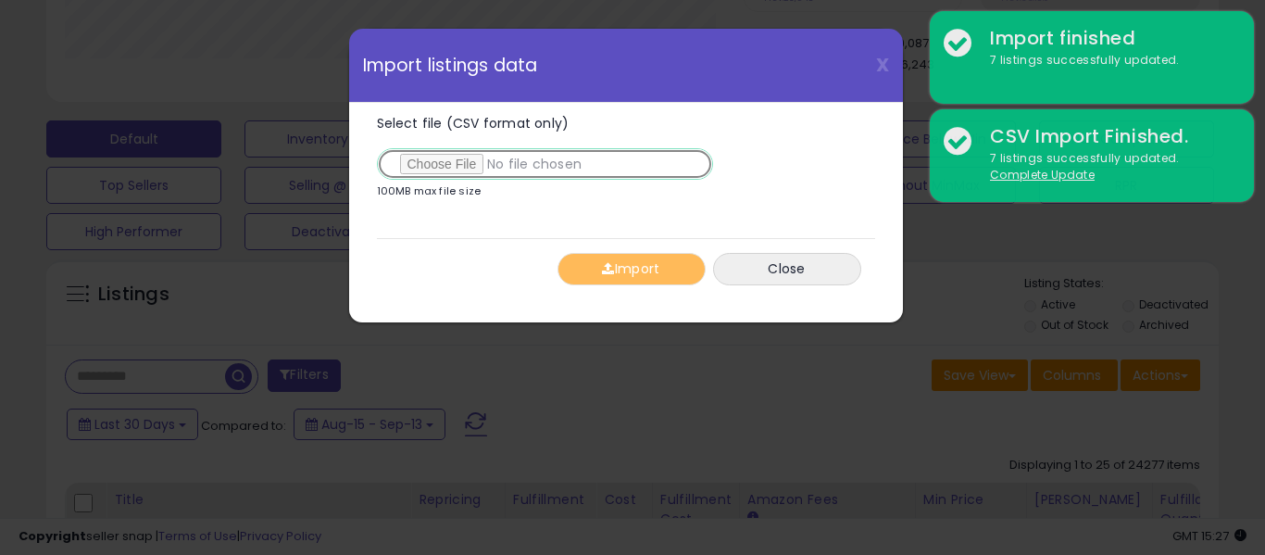
click at [450, 170] on input "Select file (CSV format only)" at bounding box center [545, 163] width 336 height 31
type input "**********"
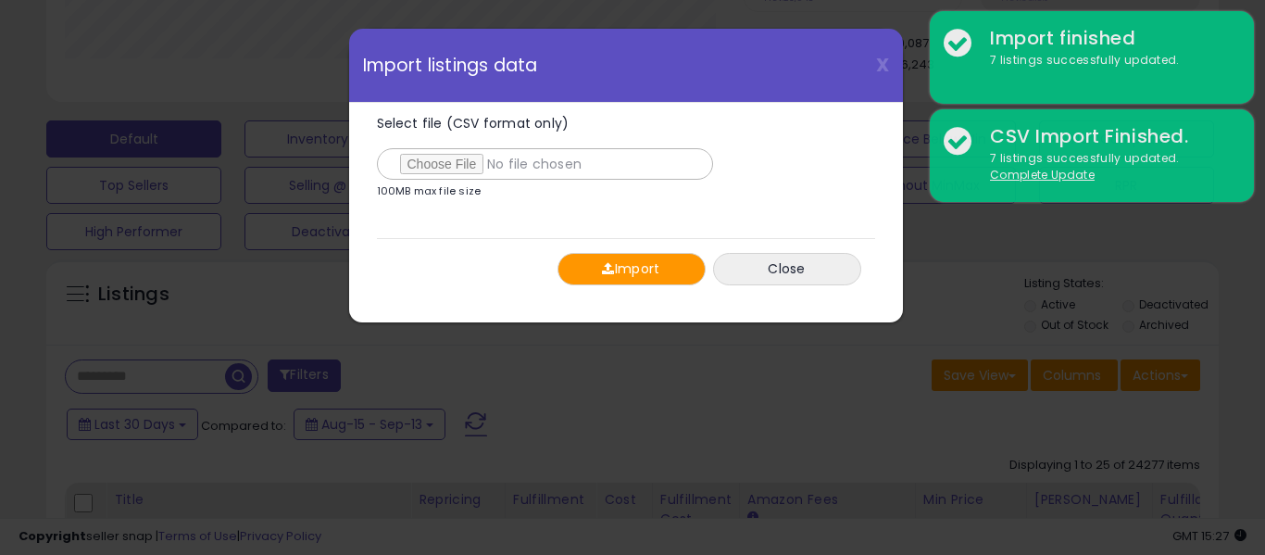
click at [623, 271] on button "Import" at bounding box center [632, 269] width 148 height 32
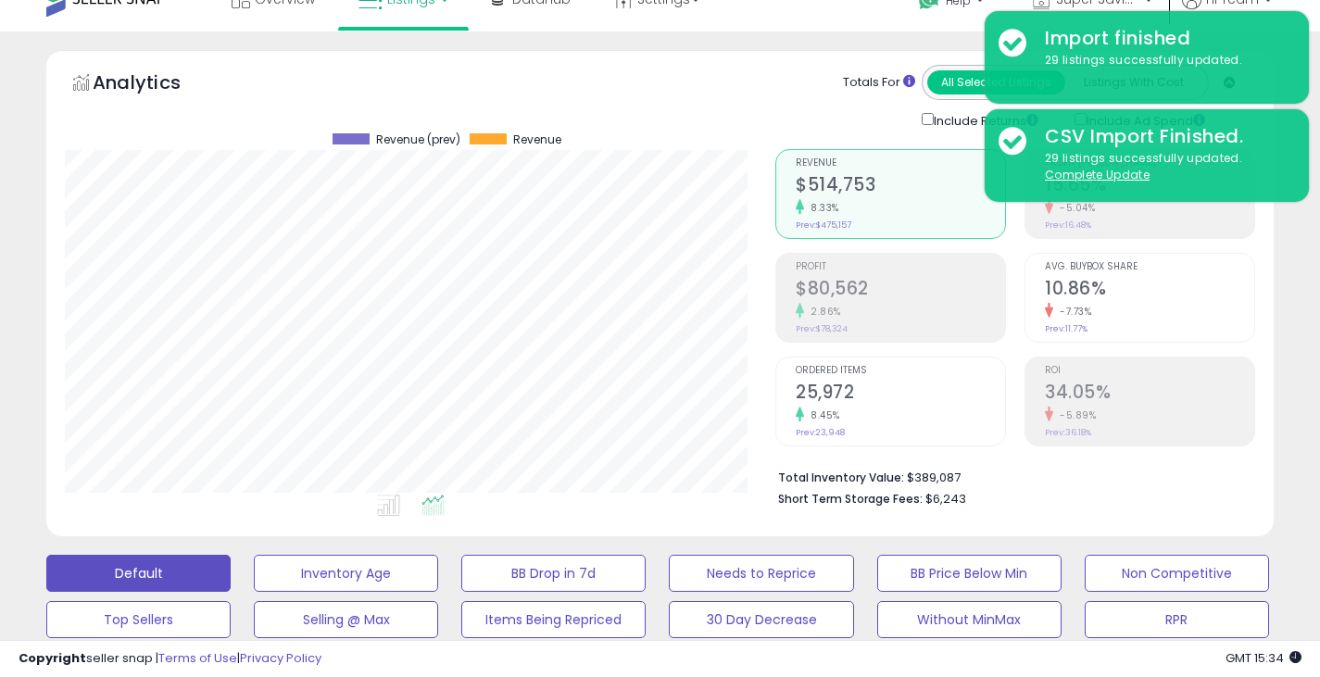
scroll to position [0, 0]
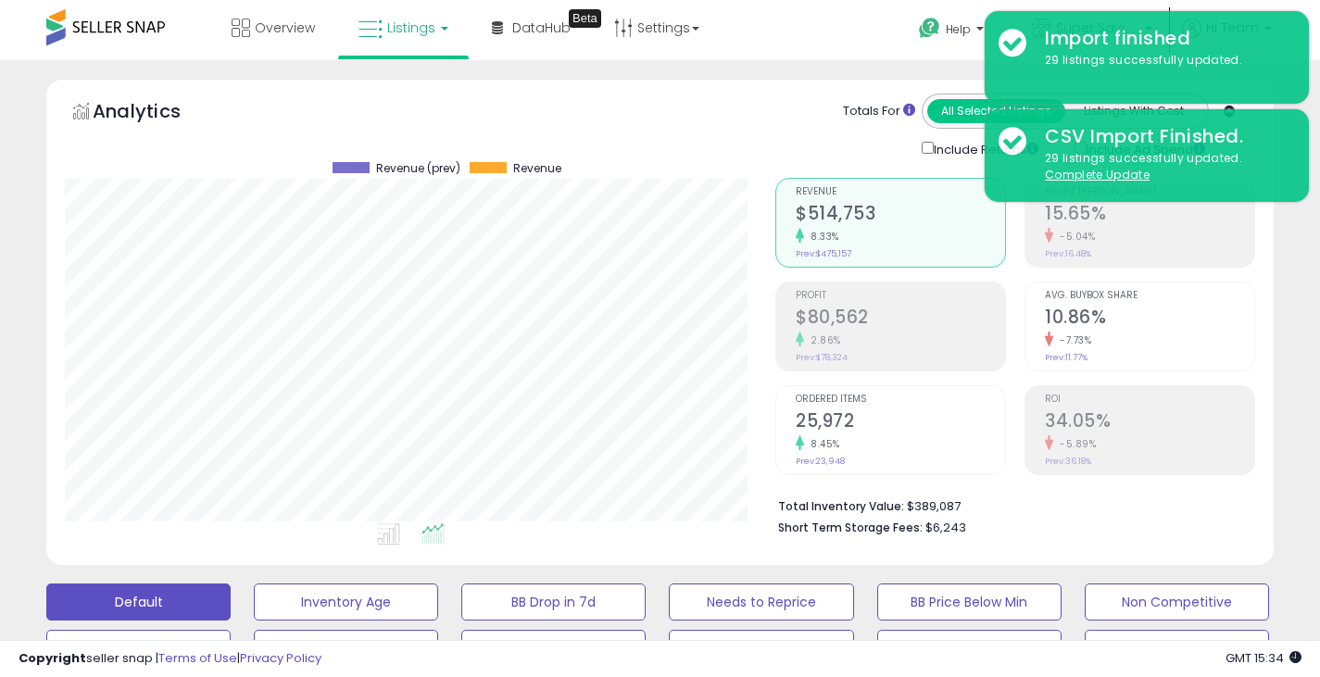
click at [389, 38] on link "Listings" at bounding box center [404, 28] width 118 height 56
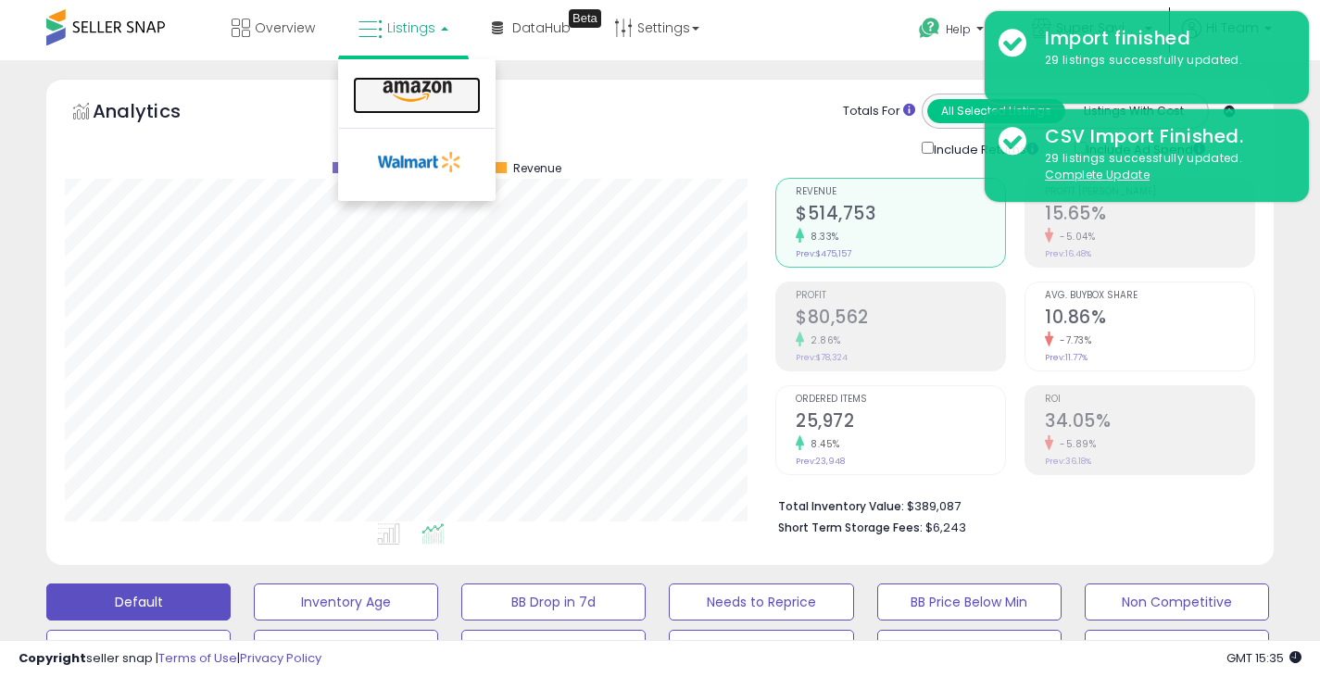
click at [401, 94] on icon at bounding box center [417, 92] width 81 height 24
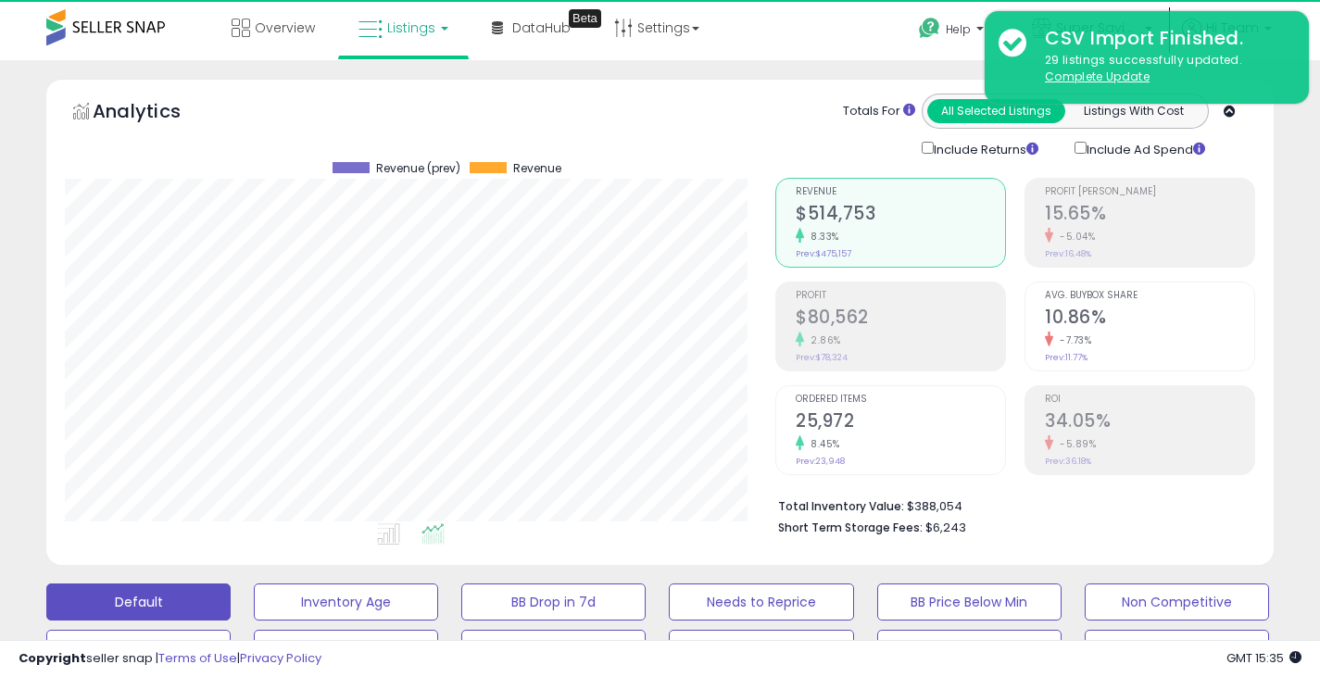
scroll to position [380, 711]
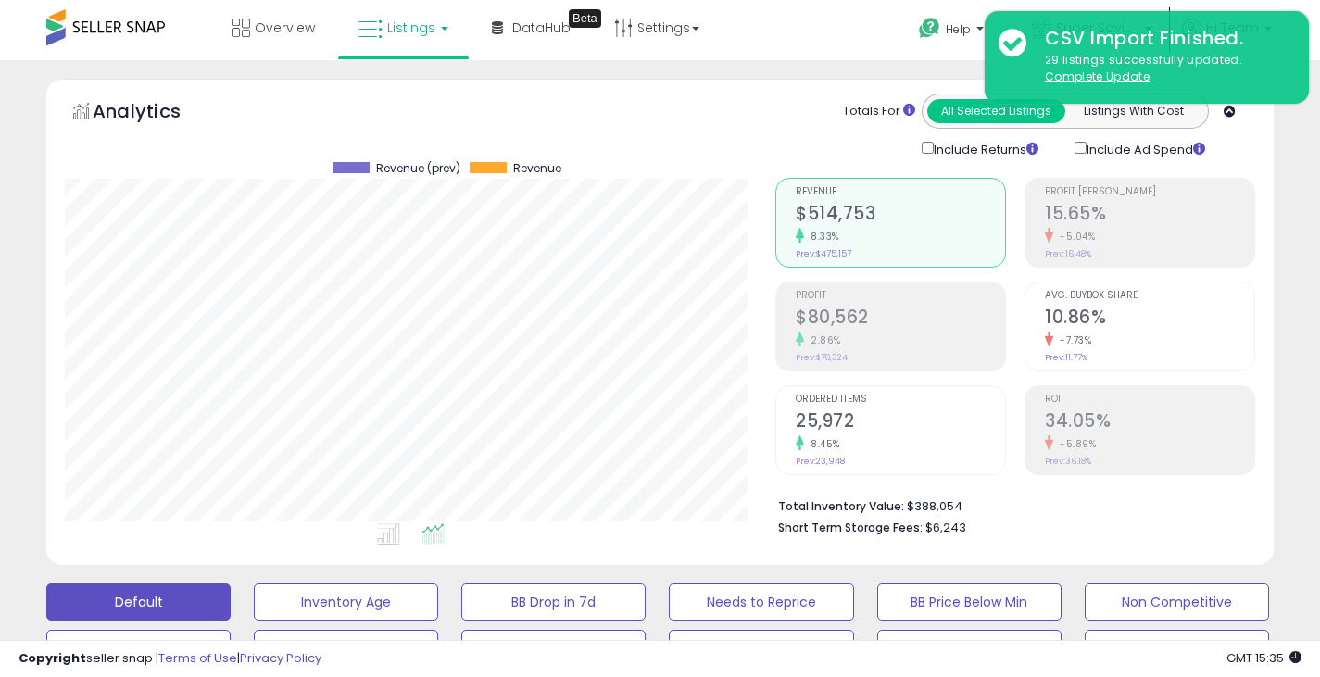
click at [395, 33] on span "Listings" at bounding box center [411, 28] width 48 height 19
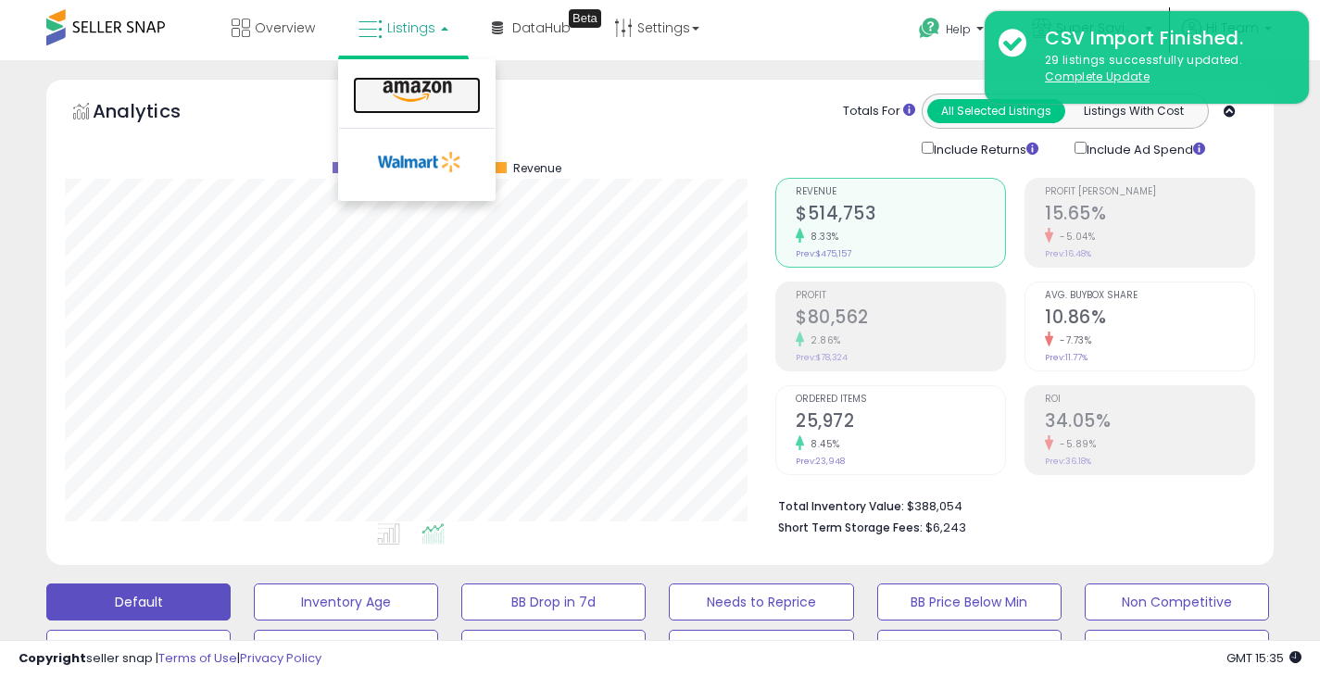
click at [398, 85] on icon at bounding box center [417, 92] width 81 height 24
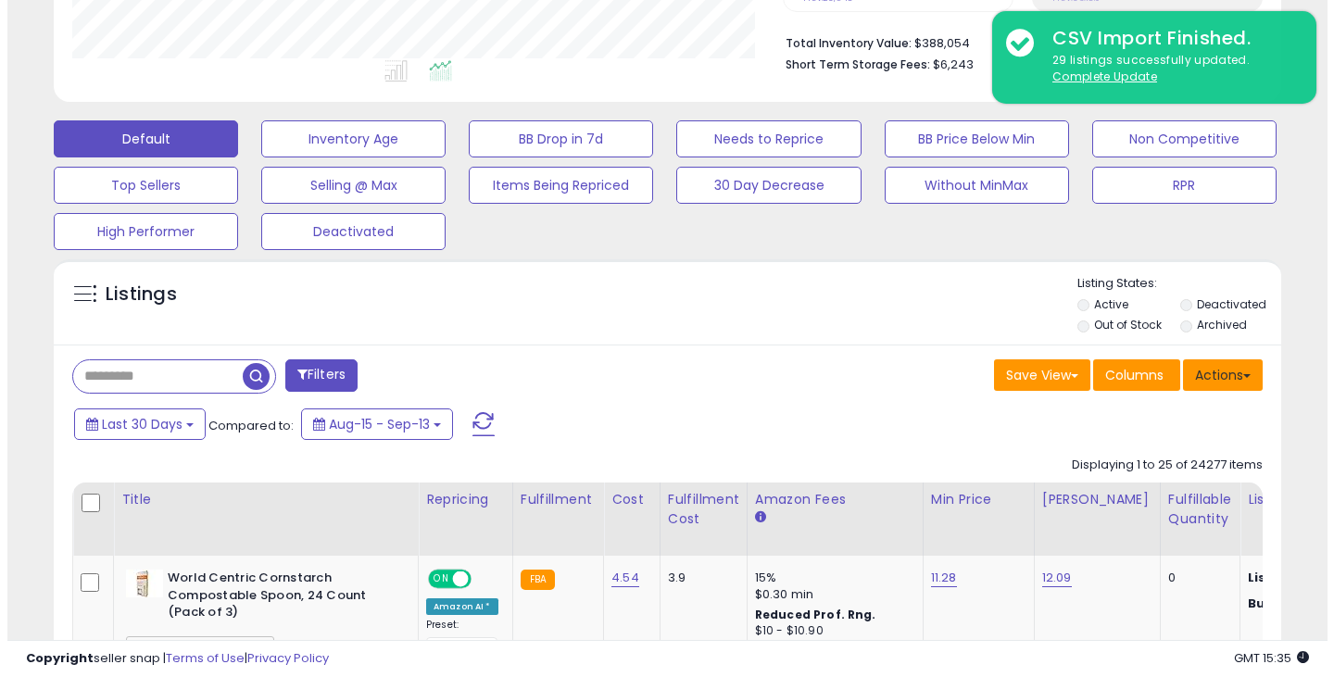
scroll to position [380, 711]
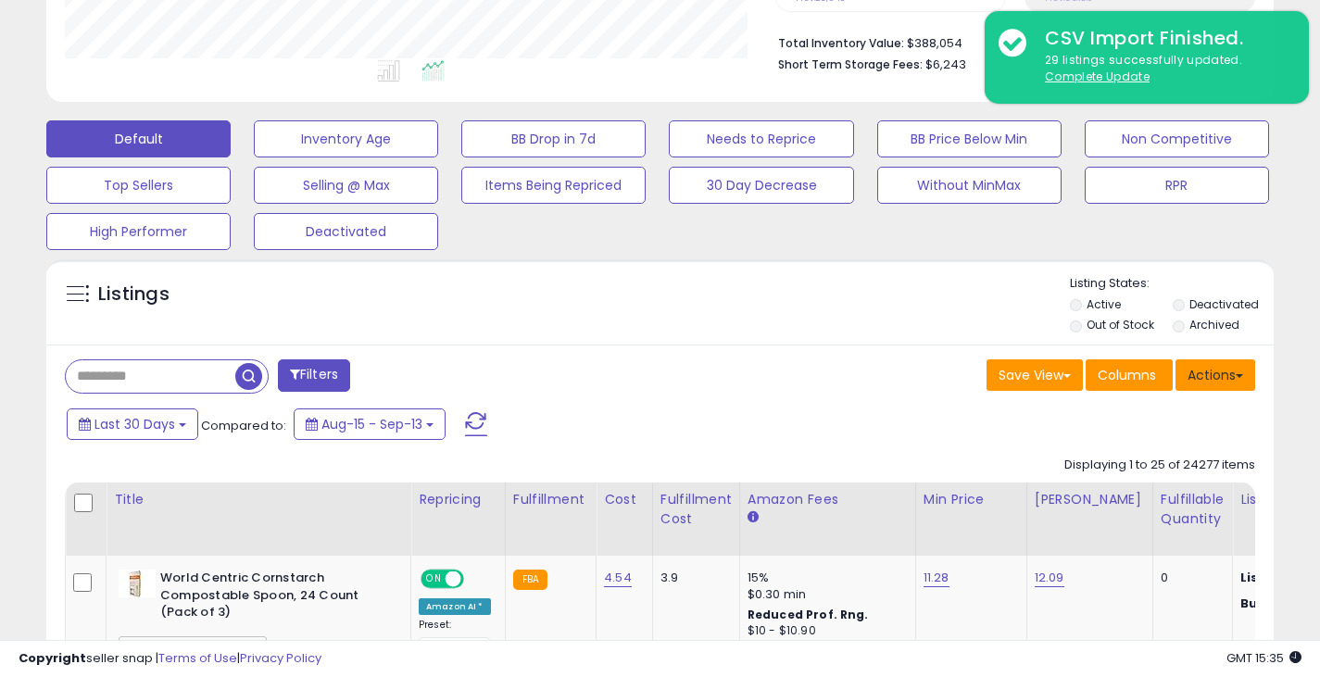
click at [1217, 373] on button "Actions" at bounding box center [1216, 374] width 80 height 31
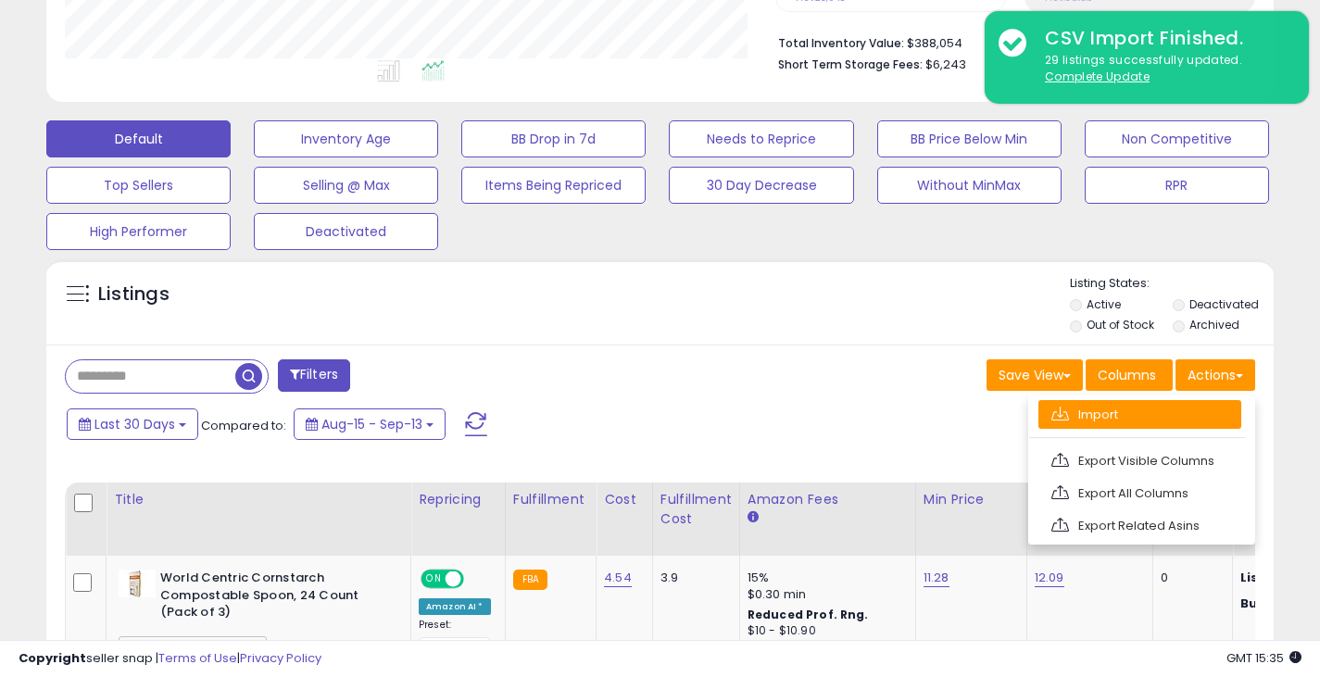
click at [1147, 415] on link "Import" at bounding box center [1140, 414] width 203 height 29
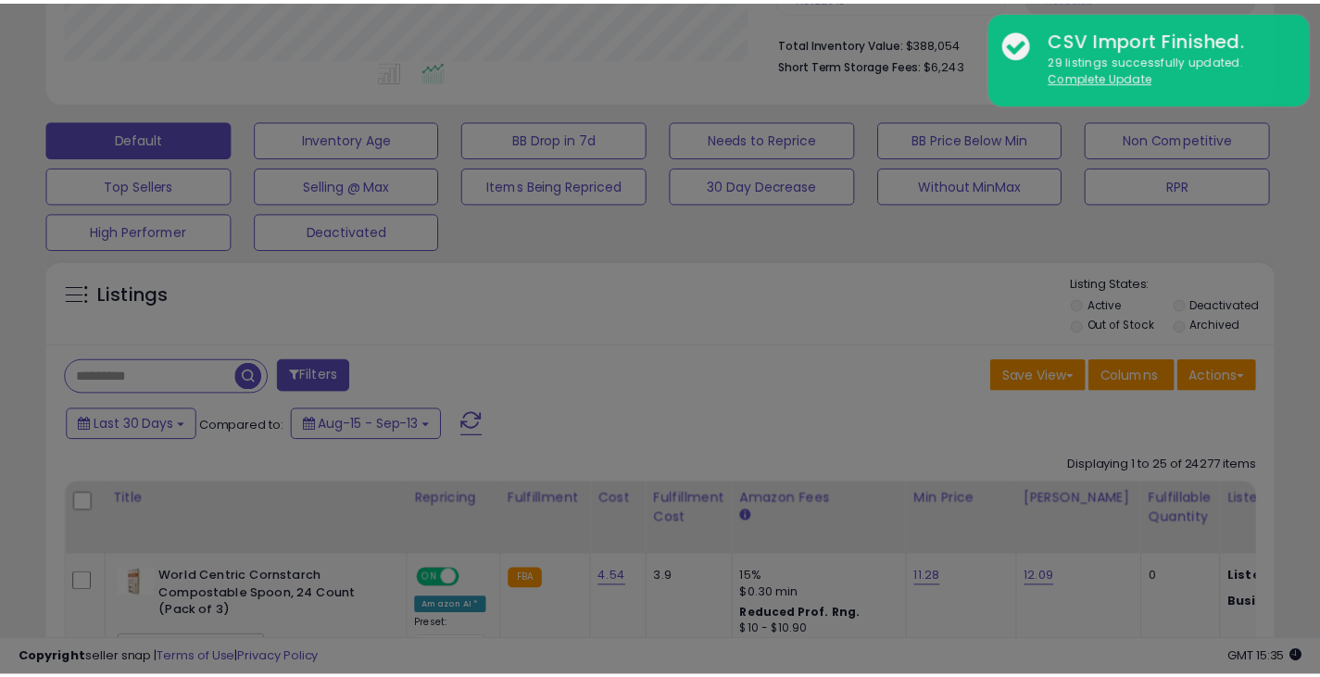
scroll to position [380, 719]
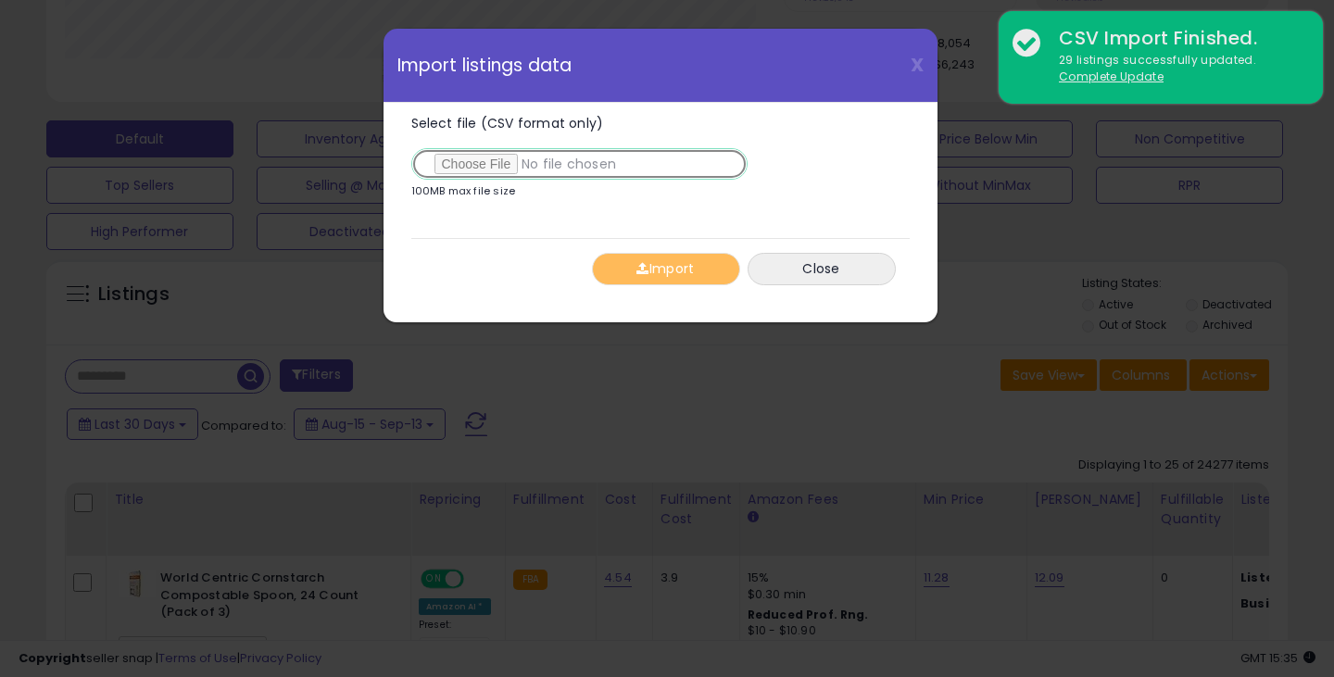
click at [499, 161] on input "Select file (CSV format only)" at bounding box center [579, 163] width 336 height 31
click at [497, 156] on input "Select file (CSV format only)" at bounding box center [579, 163] width 336 height 31
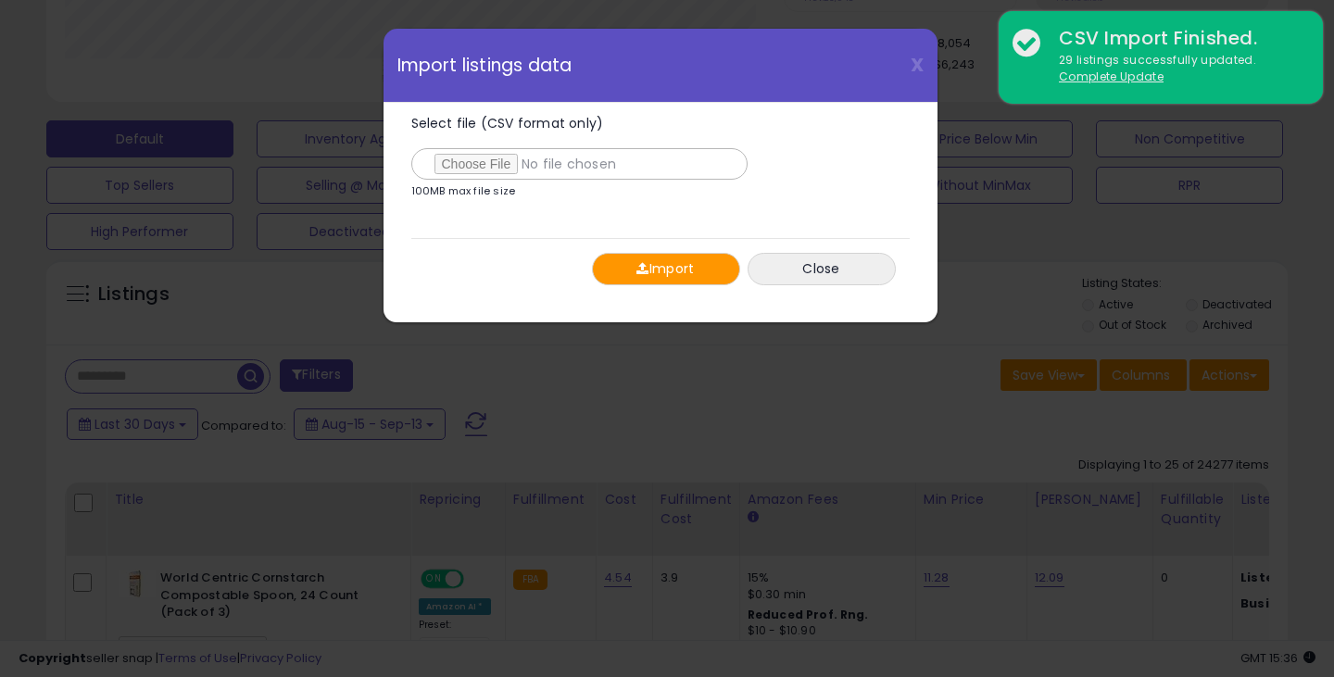
click at [646, 263] on span "button" at bounding box center [642, 268] width 12 height 13
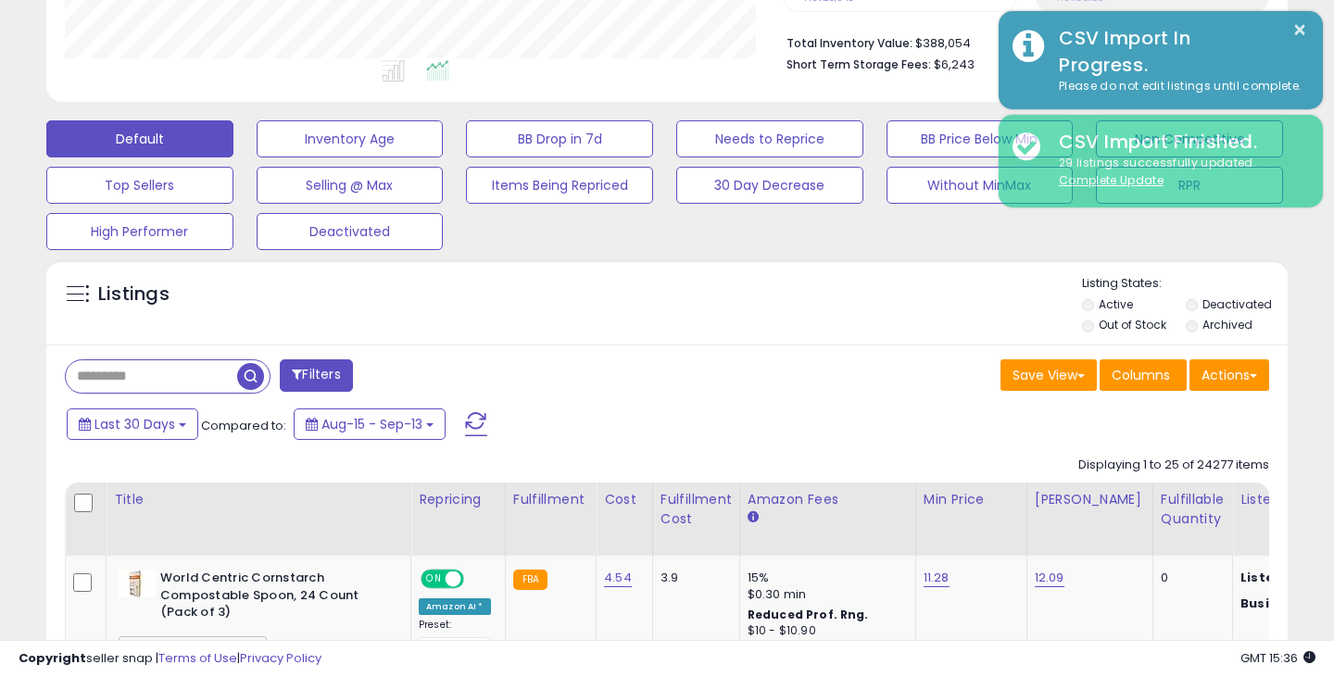
scroll to position [926045, 925715]
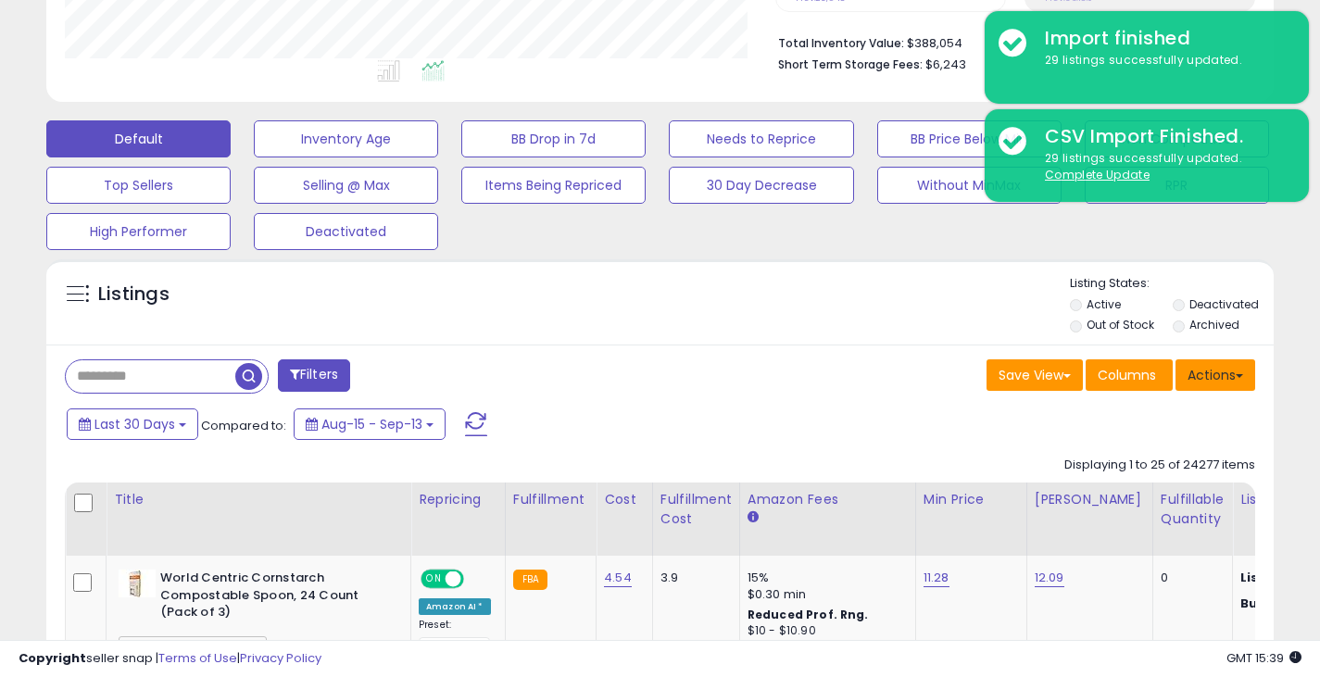
click at [1201, 372] on button "Actions" at bounding box center [1216, 374] width 80 height 31
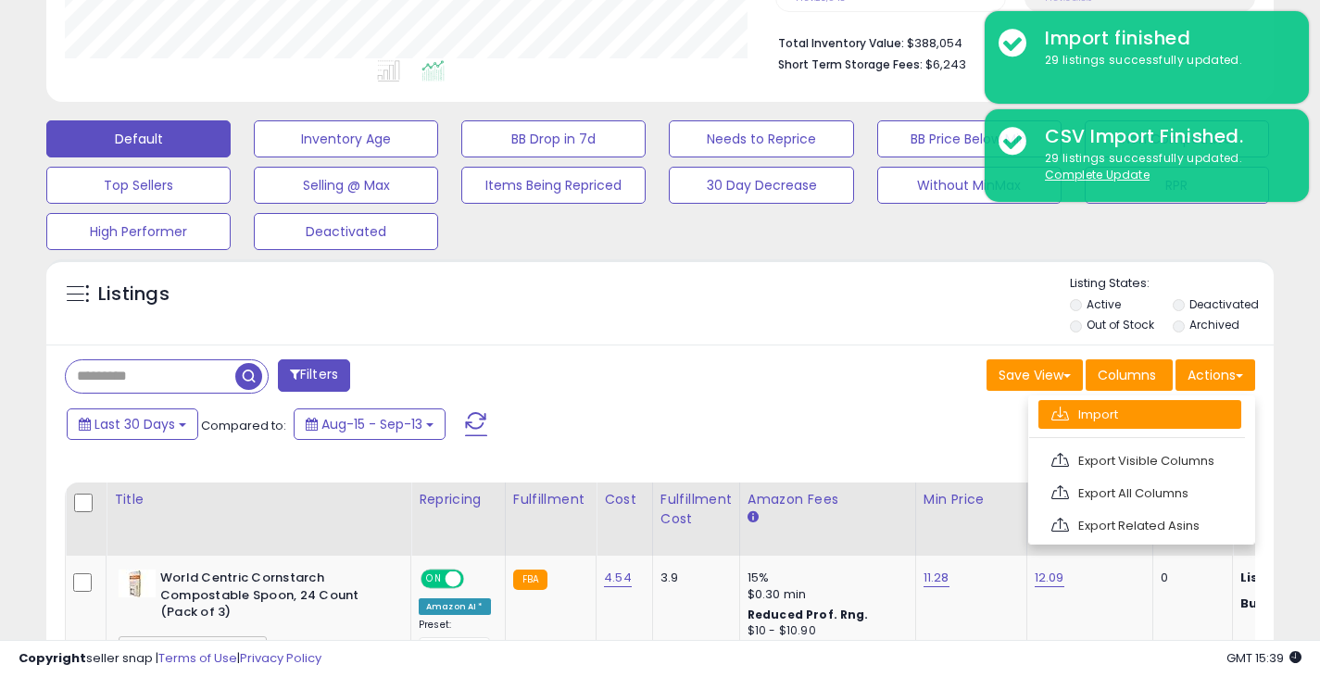
click at [1091, 415] on link "Import" at bounding box center [1140, 414] width 203 height 29
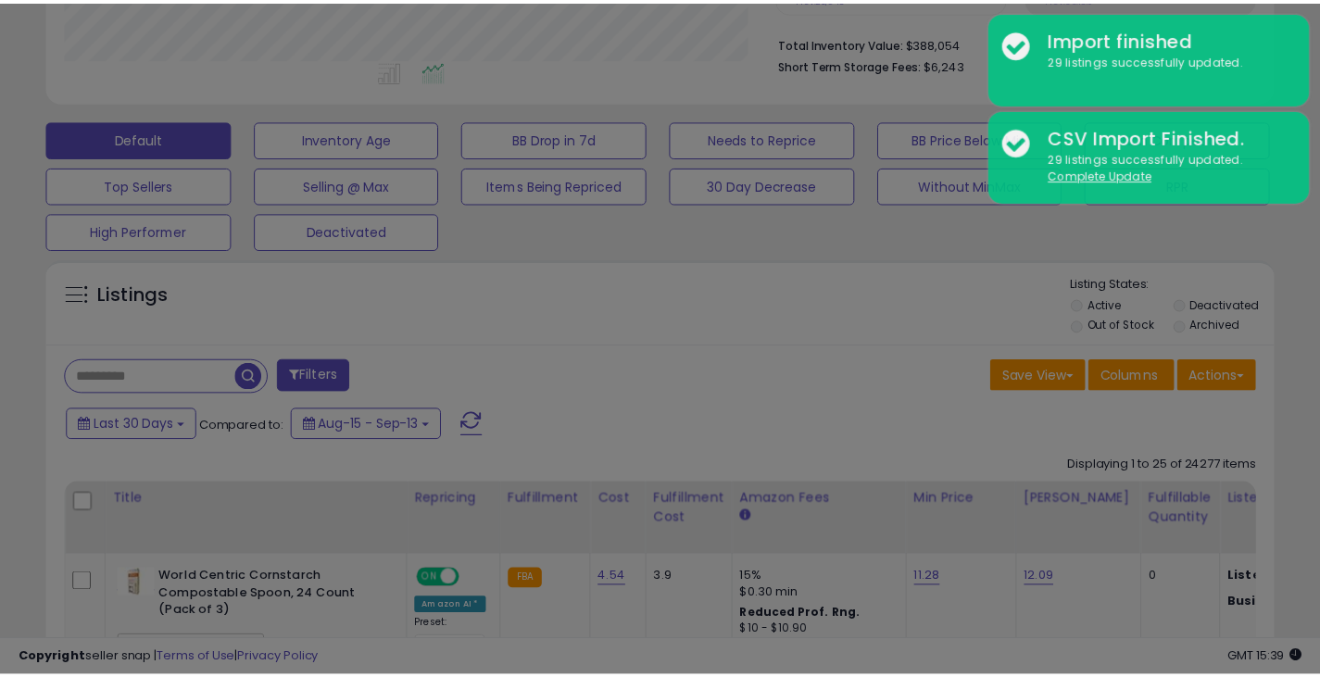
scroll to position [380, 719]
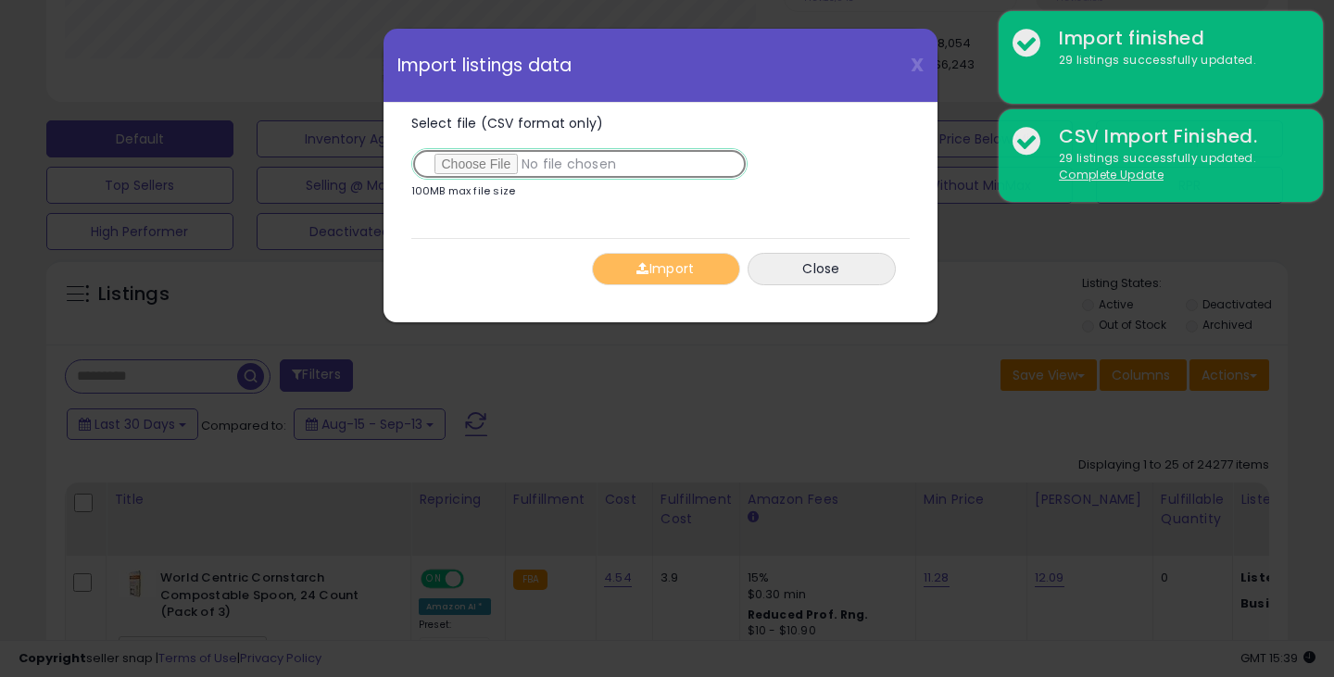
click at [471, 171] on input "Select file (CSV format only)" at bounding box center [579, 163] width 336 height 31
type input "**********"
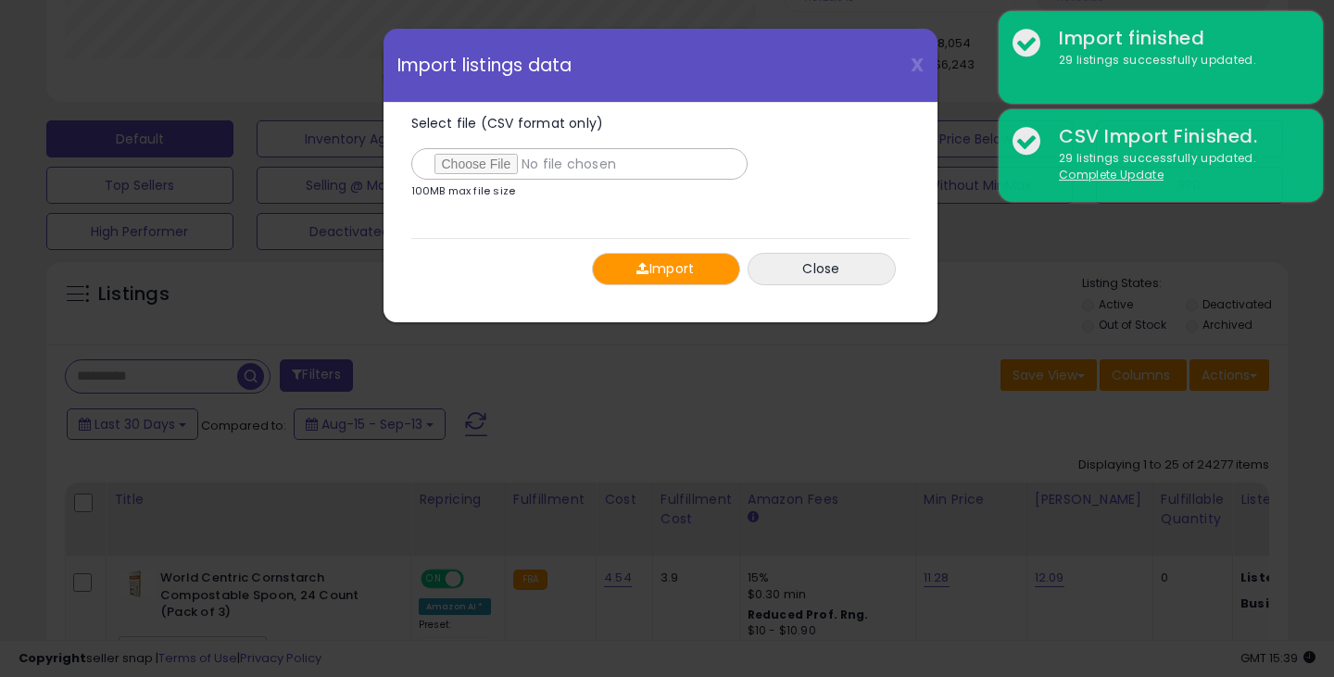
click at [648, 275] on button "Import" at bounding box center [666, 269] width 148 height 32
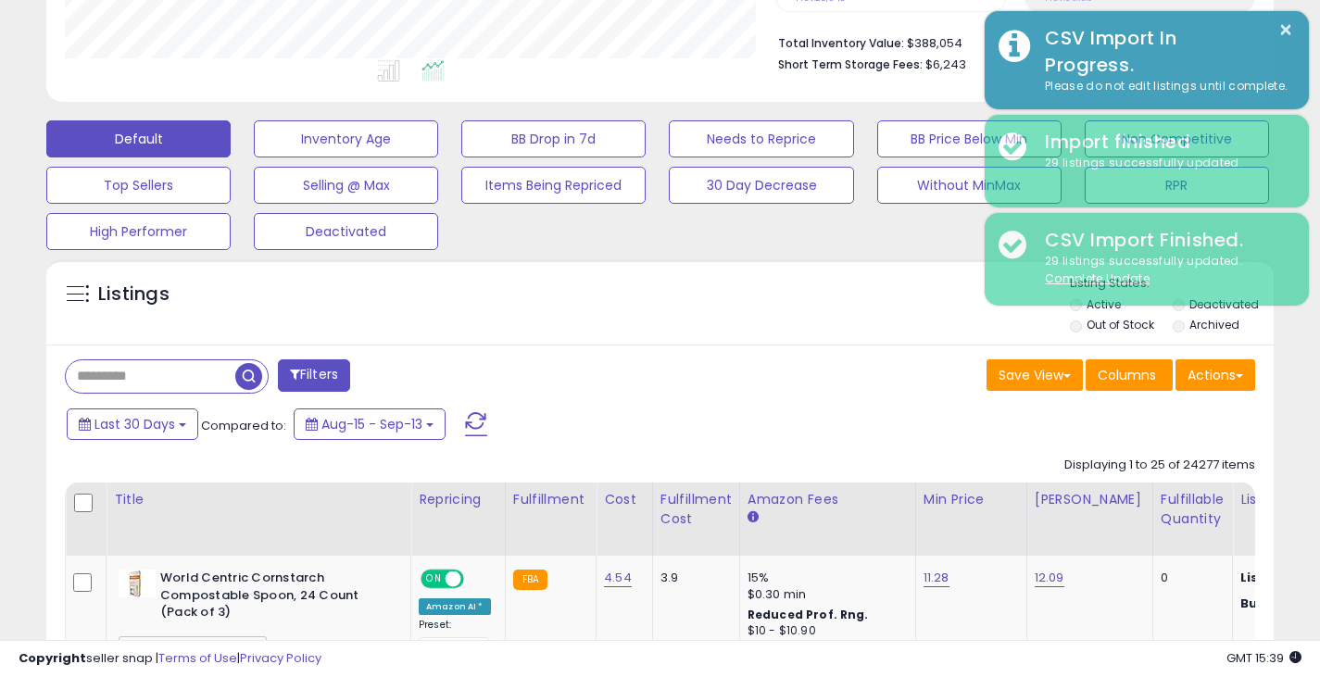
scroll to position [926045, 925715]
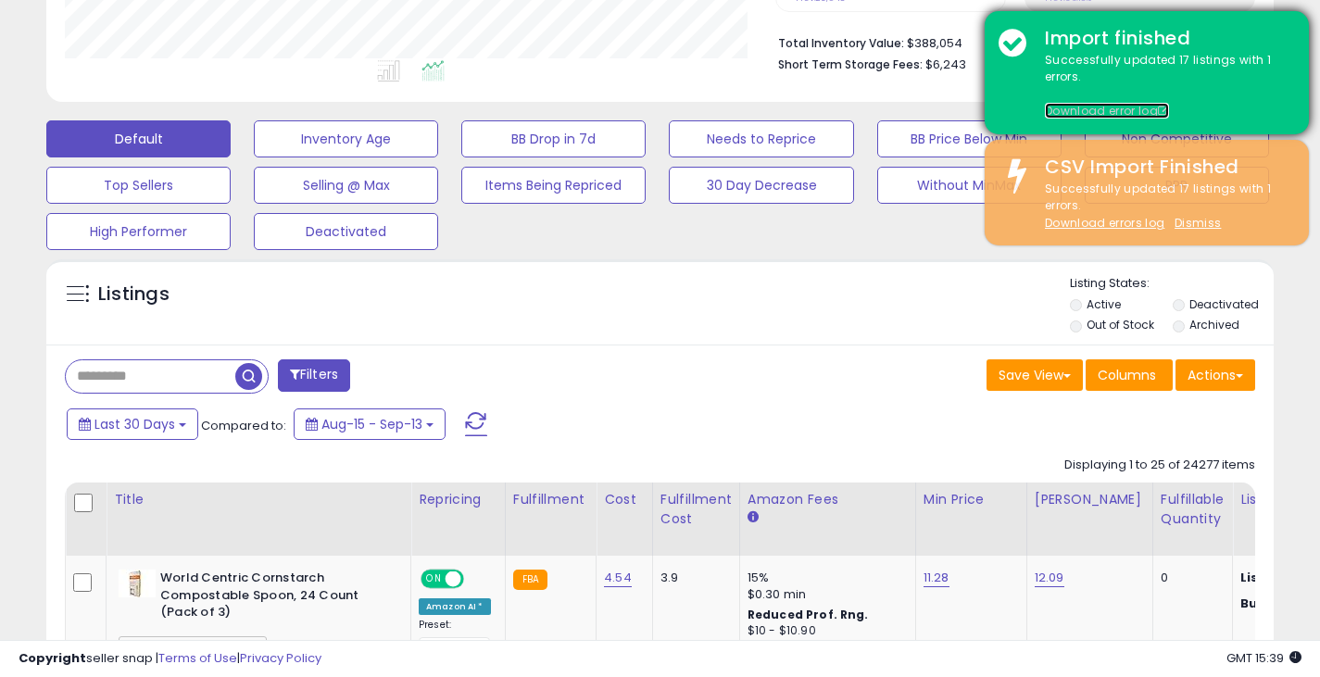
click at [1077, 111] on link "Download error log" at bounding box center [1107, 111] width 124 height 16
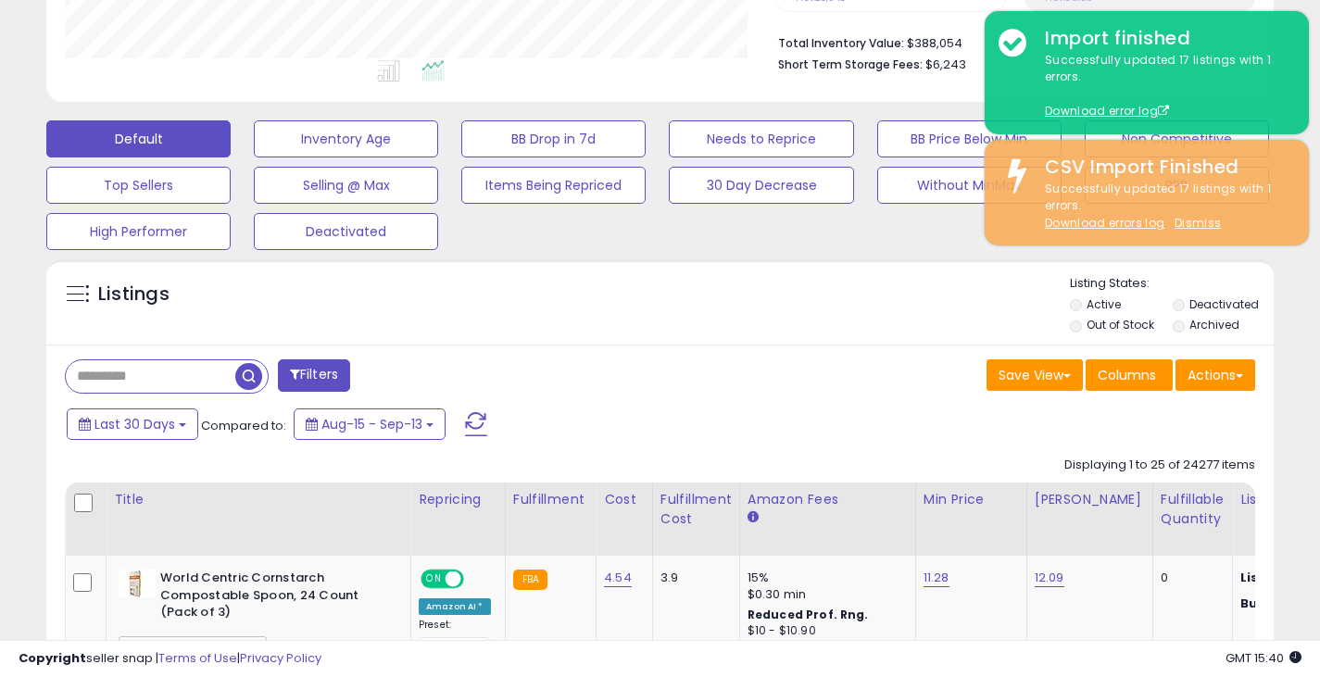
click at [163, 361] on input "text" at bounding box center [151, 376] width 170 height 32
paste input "**********"
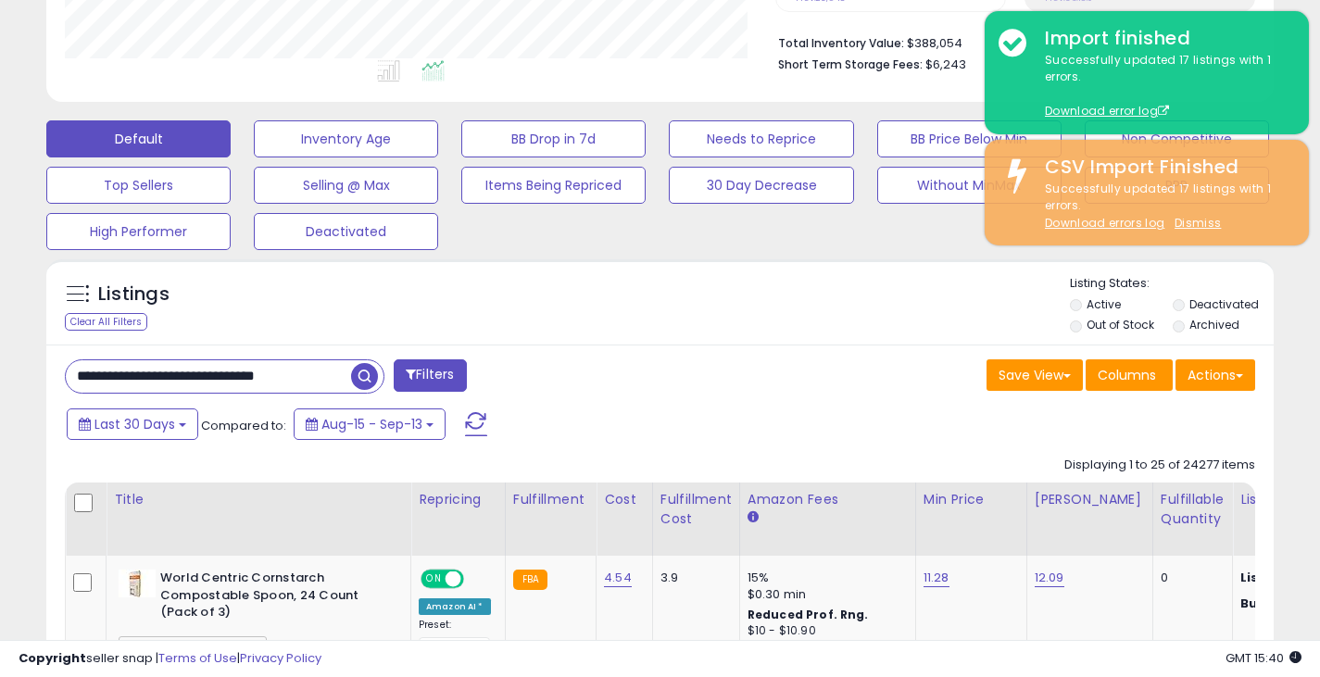
scroll to position [0, 11]
type input "**********"
click at [377, 379] on span "button" at bounding box center [364, 376] width 27 height 27
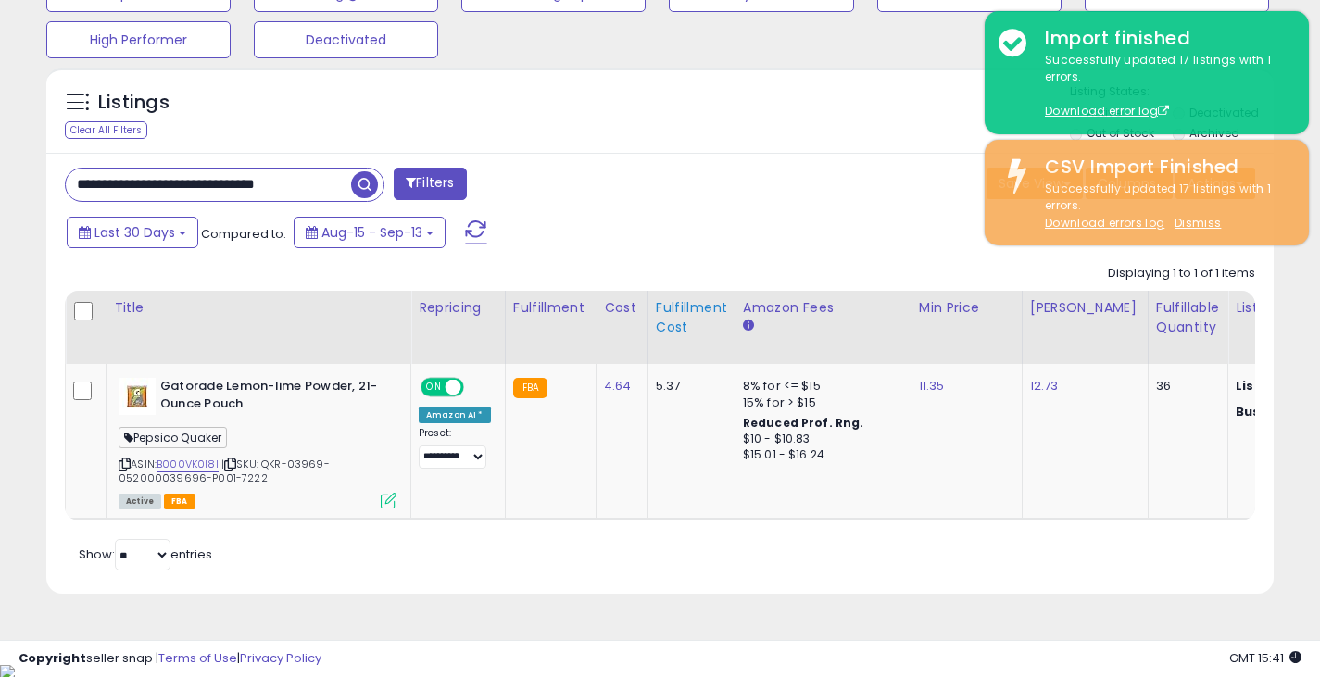
scroll to position [380, 711]
click at [1035, 388] on link "12.73" at bounding box center [1044, 386] width 29 height 19
drag, startPoint x: 971, startPoint y: 340, endPoint x: 910, endPoint y: 340, distance: 61.1
type input "*****"
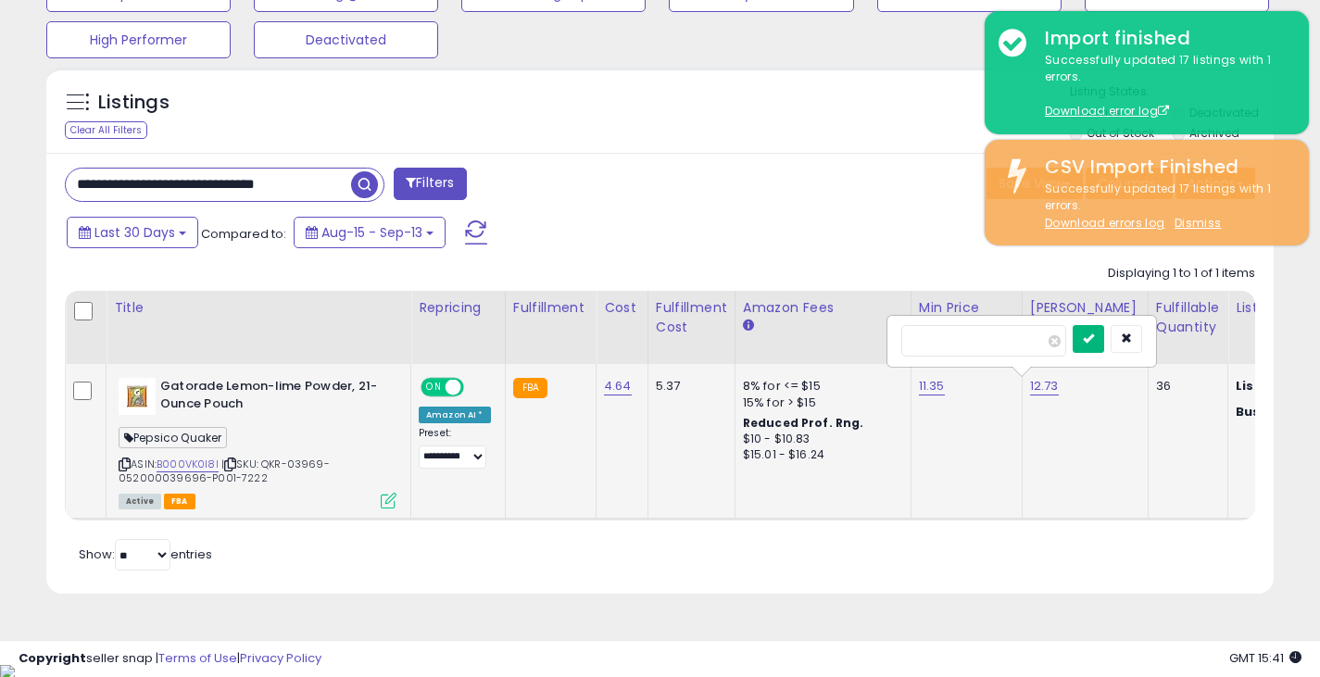
click at [1094, 338] on icon "submit" at bounding box center [1088, 338] width 11 height 11
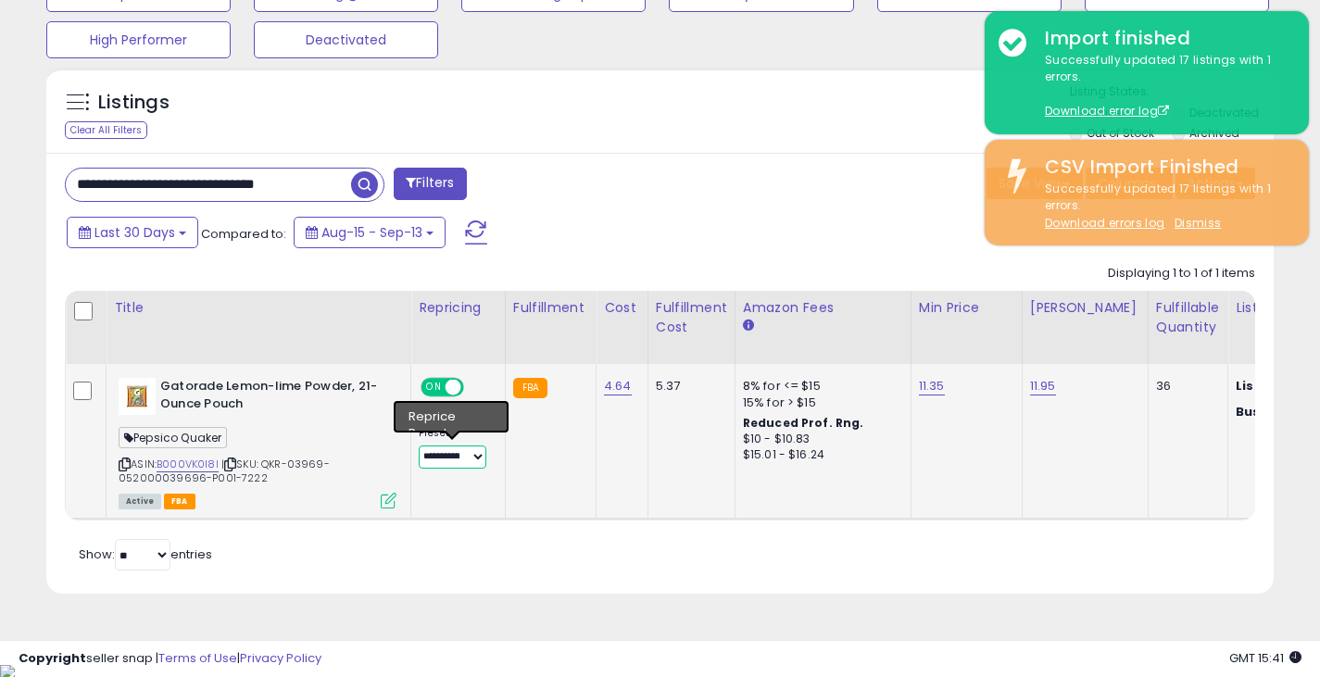
click at [449, 460] on select "**********" at bounding box center [453, 457] width 68 height 23
select select "**********"
click at [419, 446] on select "**********" at bounding box center [453, 457] width 68 height 23
